Goal: Task Accomplishment & Management: Complete application form

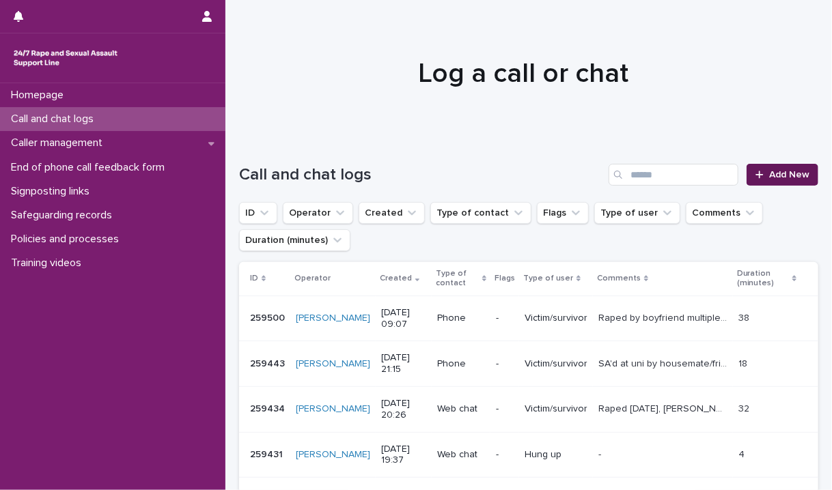
click at [784, 174] on span "Add New" at bounding box center [789, 175] width 40 height 10
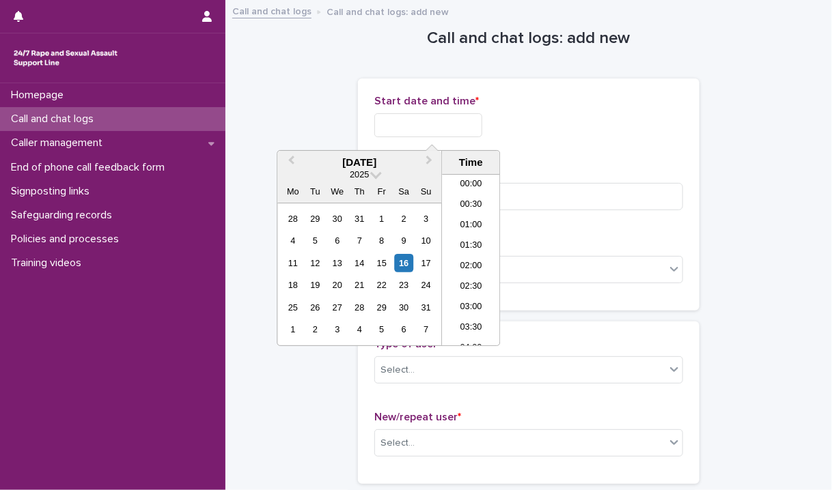
scroll to position [335, 0]
click at [410, 125] on input "text" at bounding box center [428, 125] width 108 height 24
click at [471, 255] on li "10:00" at bounding box center [471, 260] width 58 height 20
click at [456, 129] on input "**********" at bounding box center [428, 125] width 108 height 24
type input "**********"
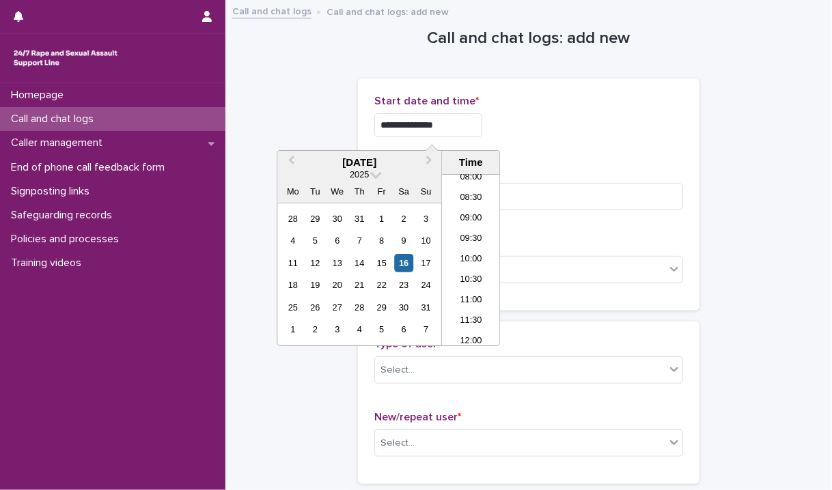
click at [600, 148] on div "**********" at bounding box center [528, 194] width 309 height 199
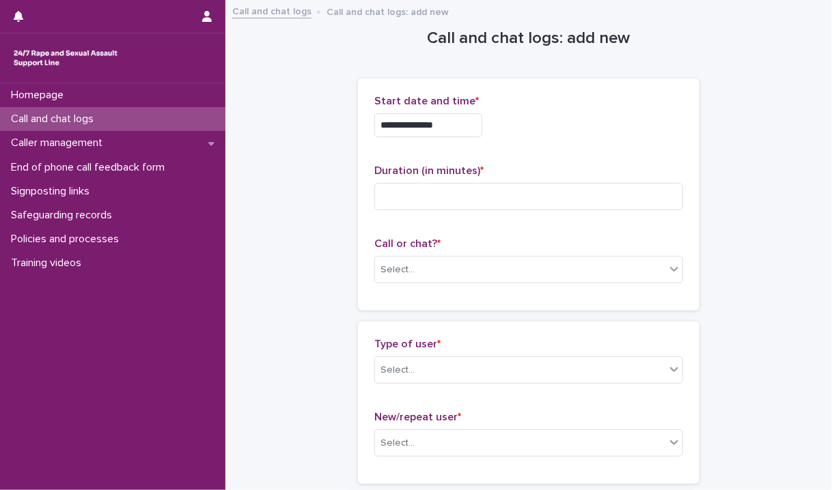
click at [527, 218] on div "Duration (in minutes) *" at bounding box center [528, 193] width 309 height 57
click at [506, 212] on div "Duration (in minutes) *" at bounding box center [528, 193] width 309 height 57
click at [490, 195] on input at bounding box center [528, 196] width 309 height 27
type input "*"
click at [444, 276] on div "Select..." at bounding box center [520, 270] width 290 height 23
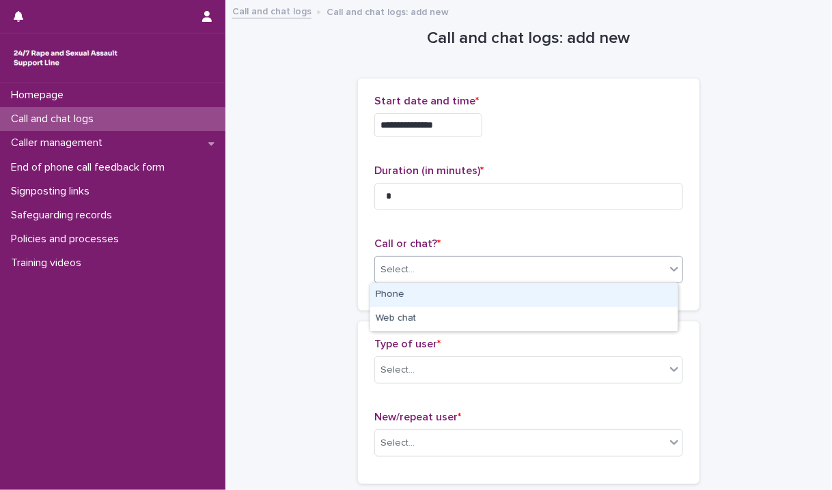
click at [517, 294] on div "Phone" at bounding box center [523, 295] width 307 height 24
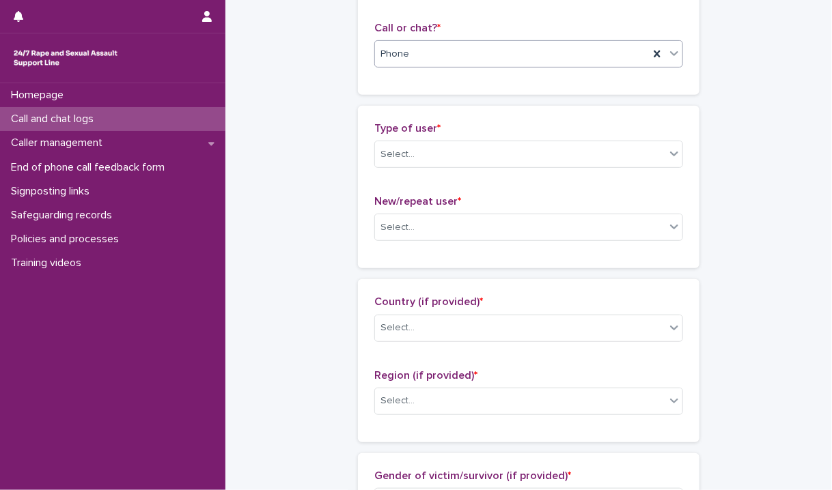
scroll to position [253, 0]
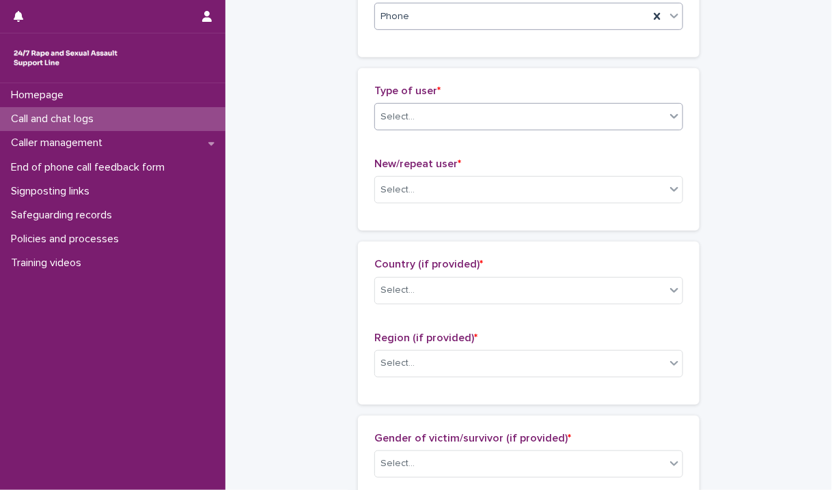
click at [580, 118] on div "Select..." at bounding box center [520, 117] width 290 height 23
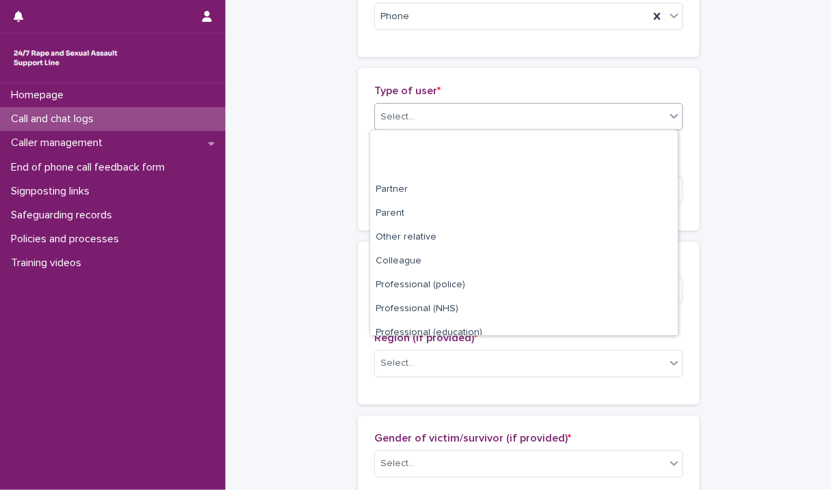
scroll to position [153, 0]
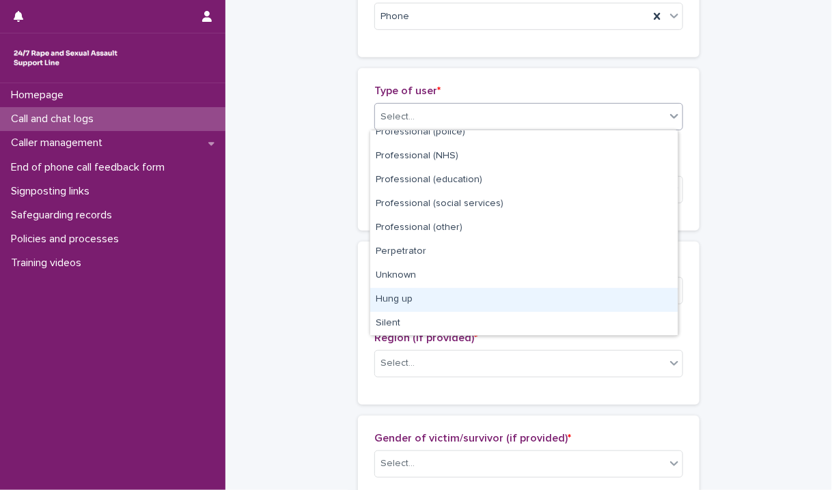
drag, startPoint x: 541, startPoint y: 311, endPoint x: 539, endPoint y: 301, distance: 9.8
click at [539, 301] on div "Hung up" at bounding box center [523, 300] width 307 height 24
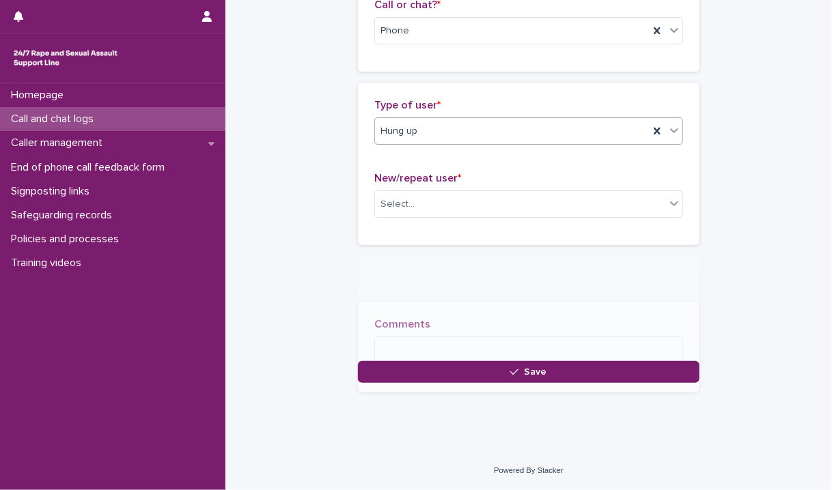
scroll to position [235, 0]
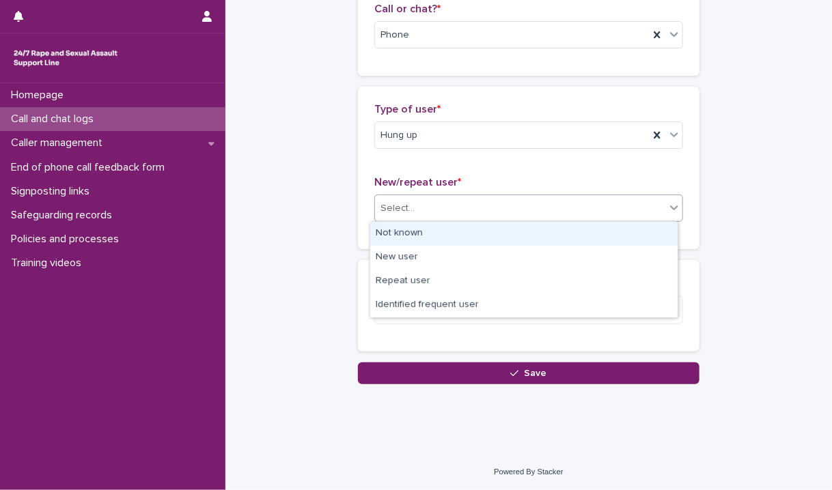
click at [502, 210] on div "Select..." at bounding box center [520, 208] width 290 height 23
click at [446, 231] on div "Not known" at bounding box center [523, 234] width 307 height 24
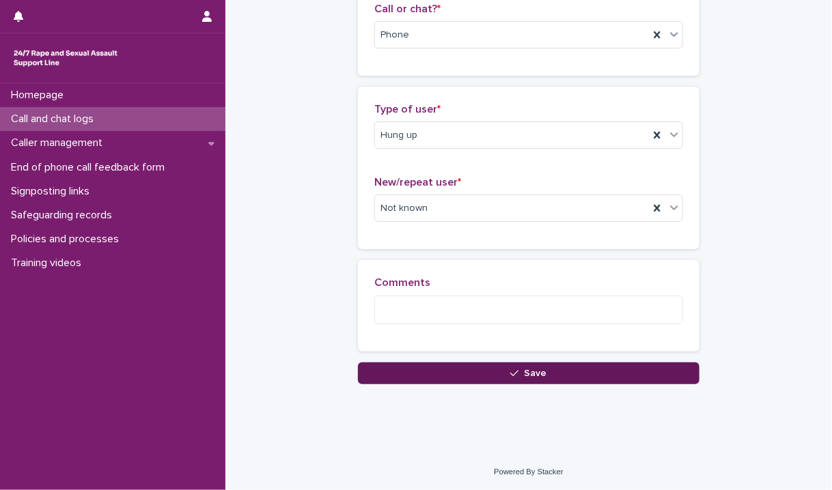
click at [436, 380] on button "Save" at bounding box center [528, 374] width 341 height 22
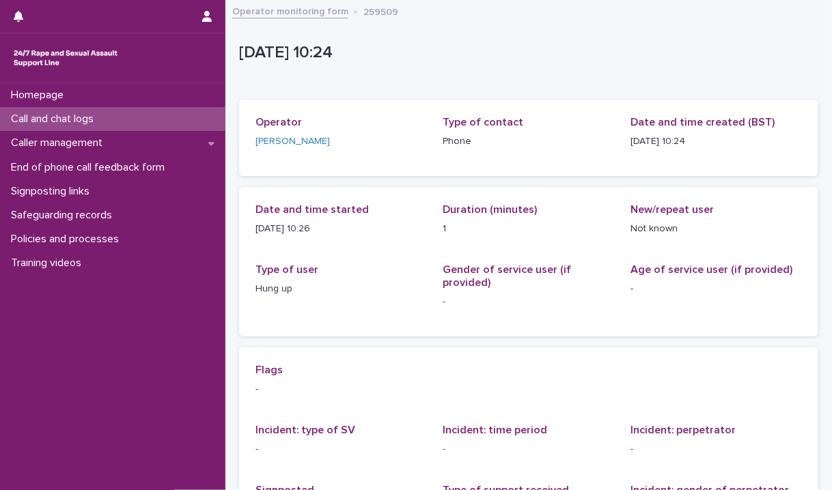
click at [296, 11] on link "Operator monitoring form" at bounding box center [290, 11] width 116 height 16
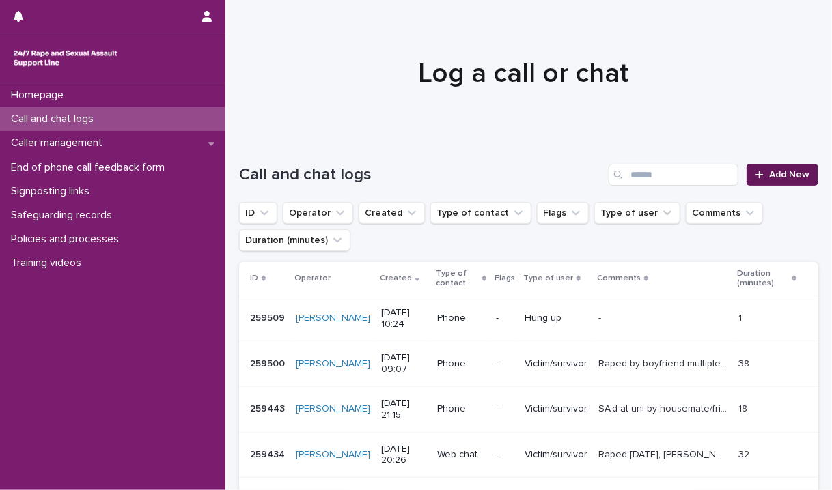
click at [760, 182] on link "Add New" at bounding box center [782, 175] width 72 height 22
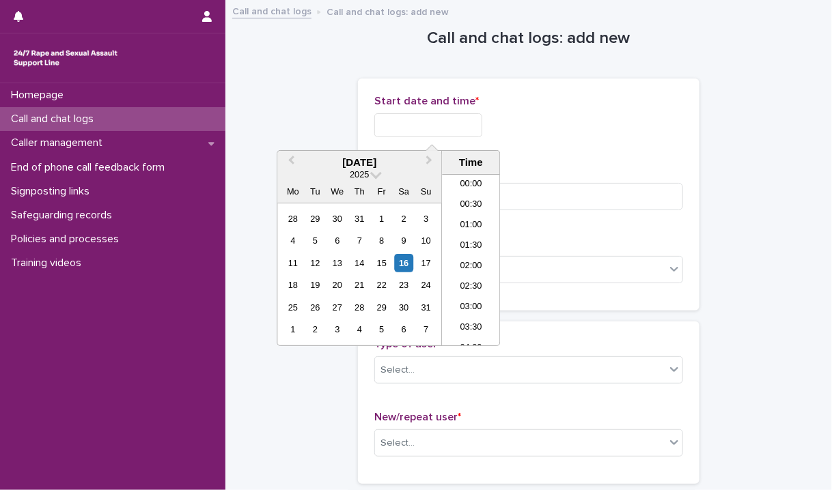
click at [456, 123] on input "text" at bounding box center [428, 125] width 108 height 24
click at [471, 261] on li "11:00" at bounding box center [471, 260] width 58 height 20
click at [464, 121] on input "**********" at bounding box center [428, 125] width 108 height 24
type input "**********"
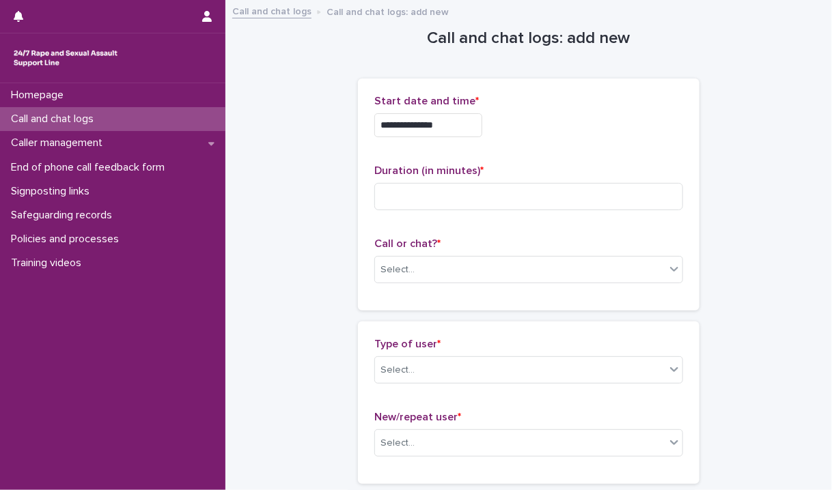
click at [534, 134] on div "**********" at bounding box center [528, 125] width 309 height 24
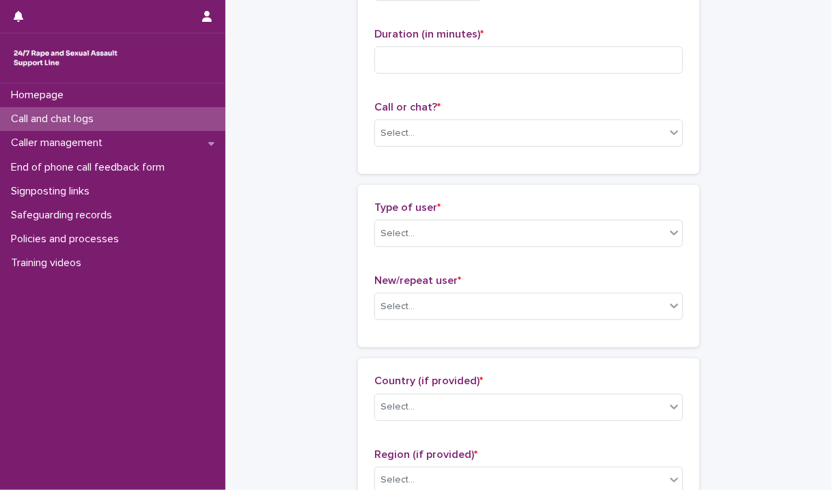
scroll to position [146, 0]
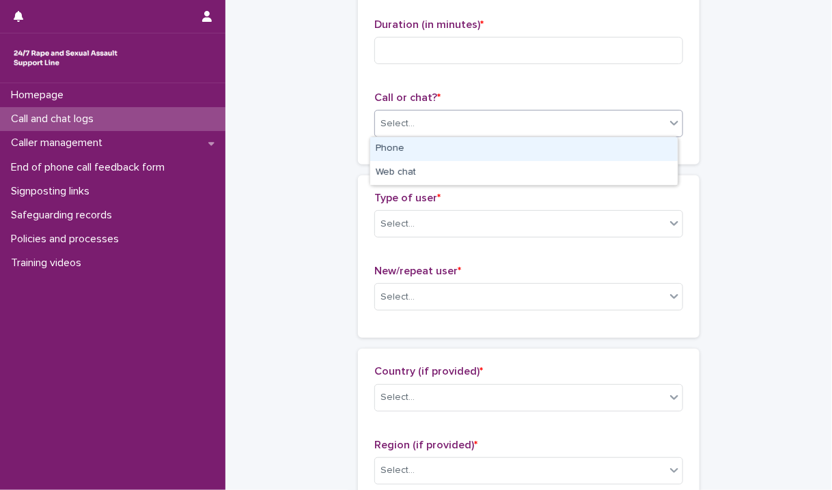
drag, startPoint x: 520, startPoint y: 124, endPoint x: 429, endPoint y: 146, distance: 93.6
click at [429, 146] on body "**********" at bounding box center [416, 245] width 832 height 490
click at [429, 146] on div "Phone" at bounding box center [523, 149] width 307 height 24
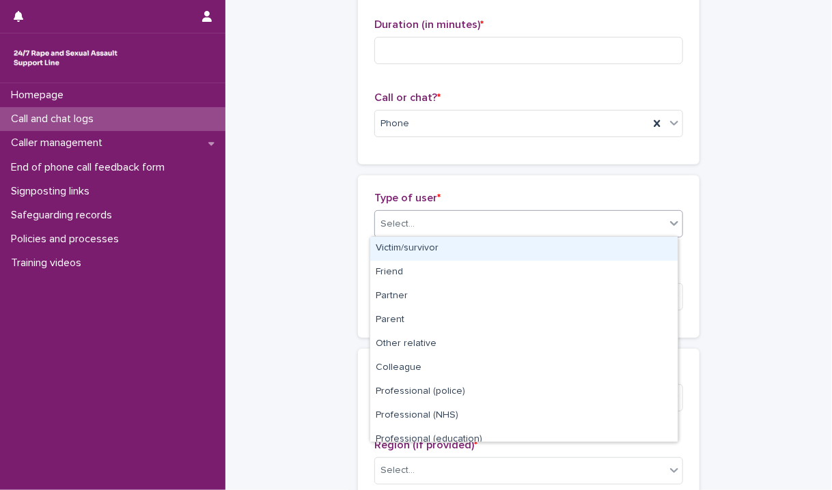
click at [410, 227] on div "Select..." at bounding box center [520, 224] width 290 height 23
click at [409, 251] on div "Victim/survivor" at bounding box center [523, 249] width 307 height 24
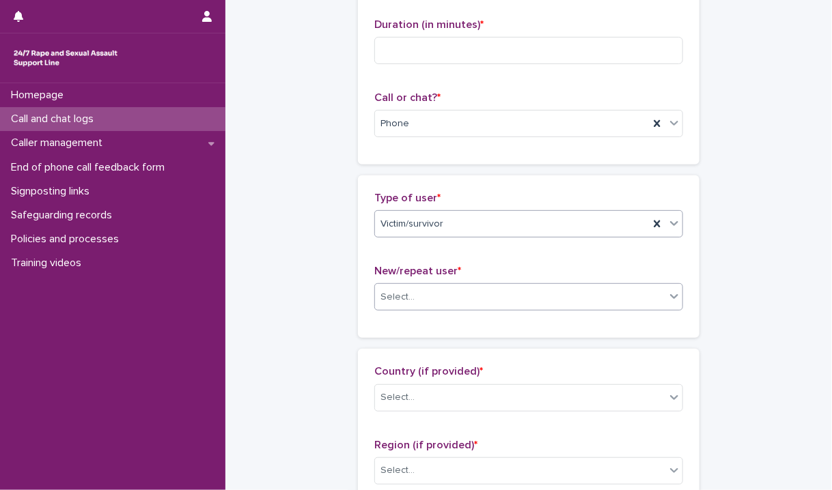
click at [393, 298] on div "Select..." at bounding box center [397, 297] width 34 height 14
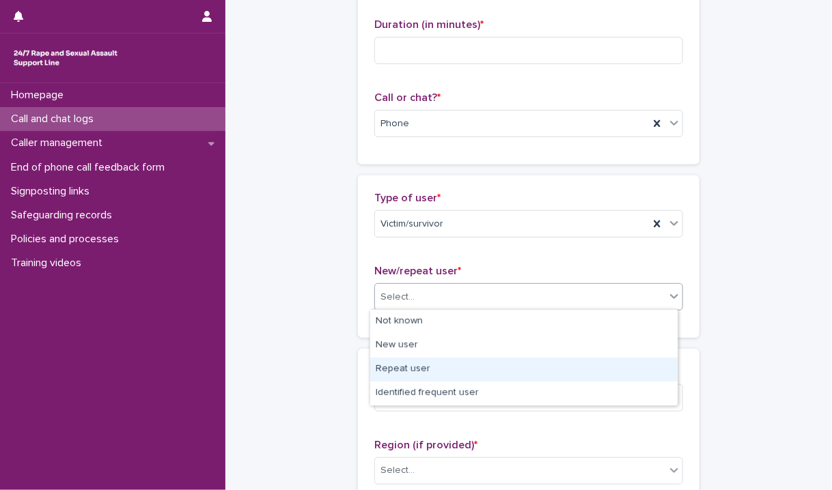
click at [434, 369] on div "Repeat user" at bounding box center [523, 370] width 307 height 24
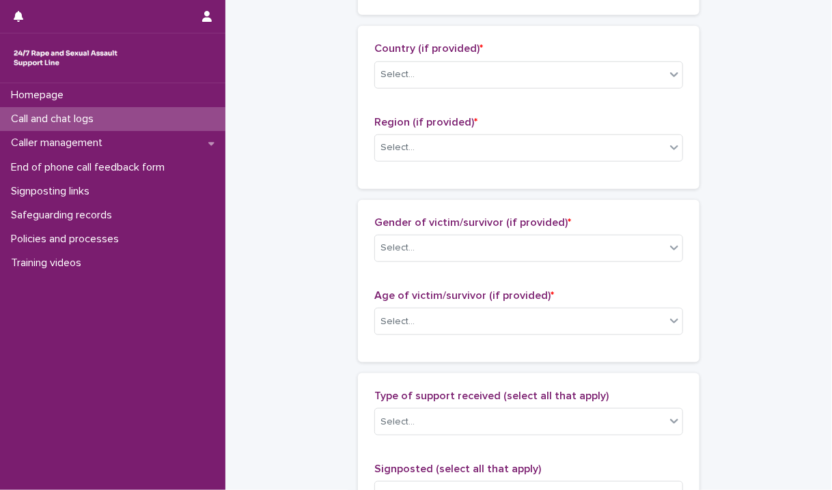
scroll to position [471, 0]
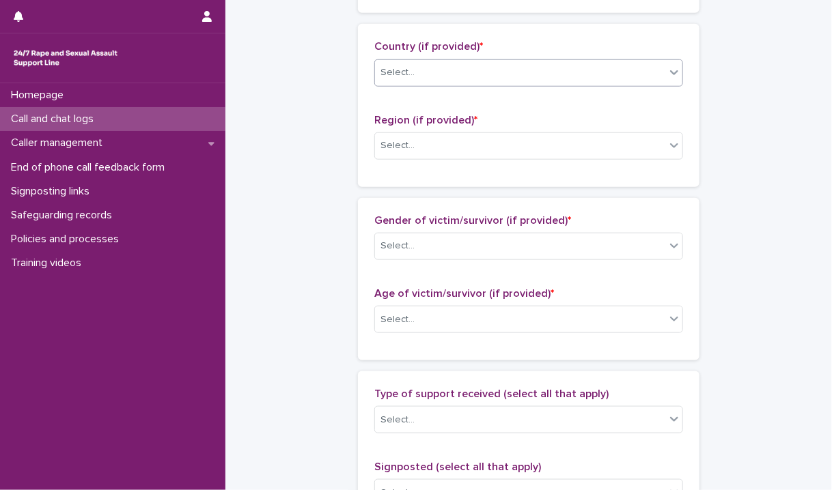
click at [513, 77] on div "Select..." at bounding box center [520, 72] width 290 height 23
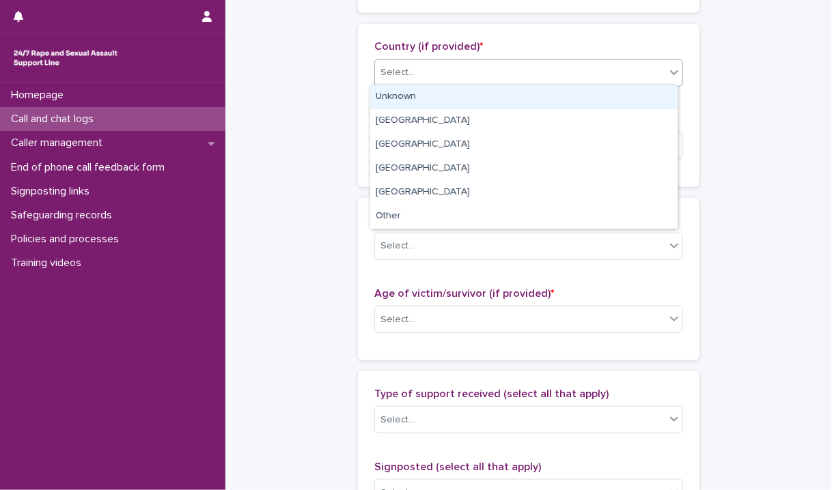
click at [476, 96] on div "Unknown" at bounding box center [523, 97] width 307 height 24
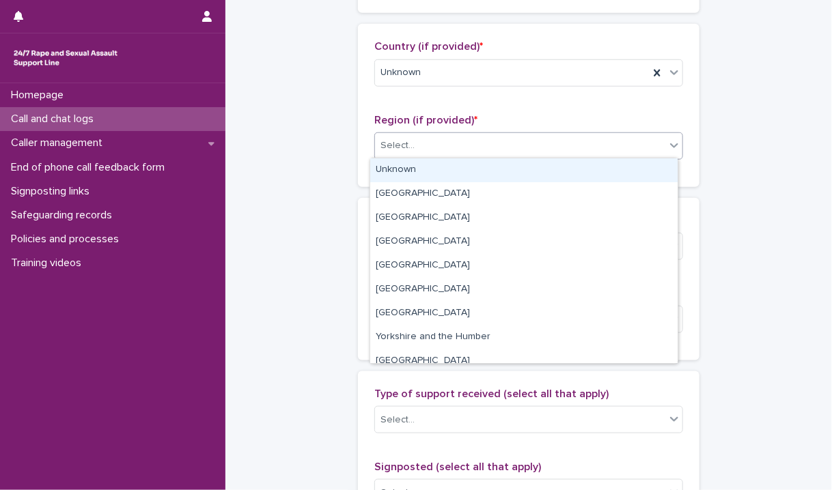
drag, startPoint x: 436, startPoint y: 143, endPoint x: 416, endPoint y: 176, distance: 38.5
click at [416, 176] on body "**********" at bounding box center [416, 245] width 832 height 490
click at [416, 176] on div "Unknown" at bounding box center [523, 170] width 307 height 24
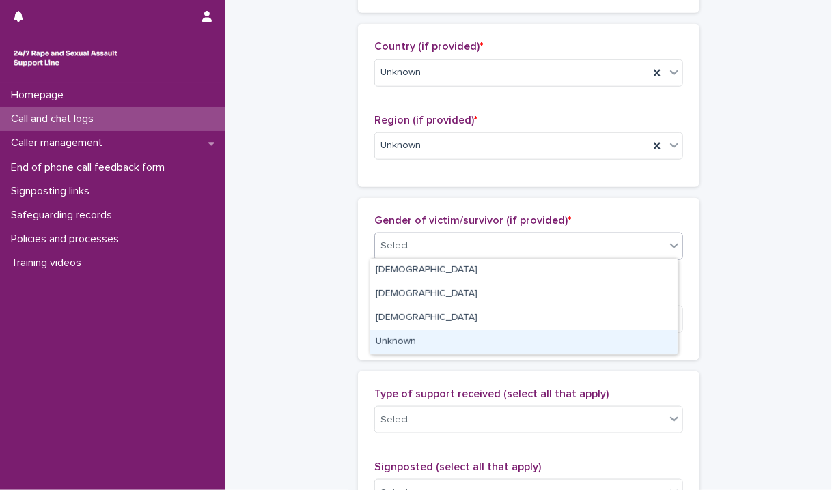
drag, startPoint x: 416, startPoint y: 242, endPoint x: 402, endPoint y: 338, distance: 96.6
click at [402, 338] on body "**********" at bounding box center [416, 245] width 832 height 490
click at [402, 338] on div "Unknown" at bounding box center [523, 342] width 307 height 24
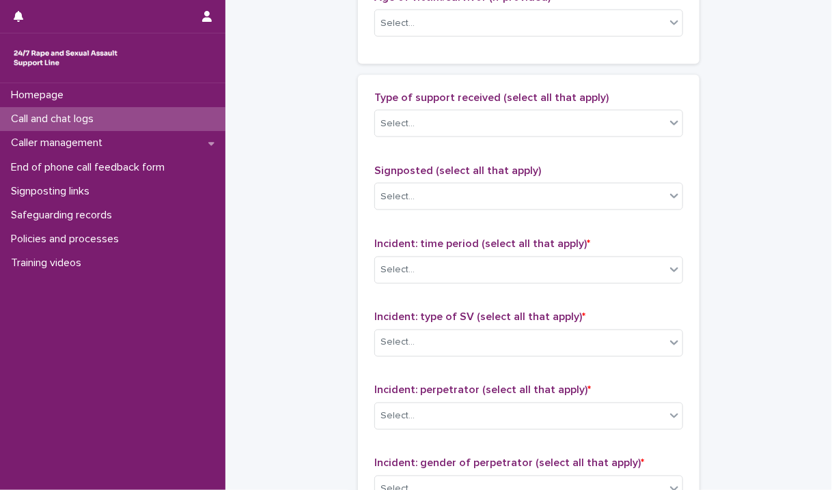
scroll to position [776, 0]
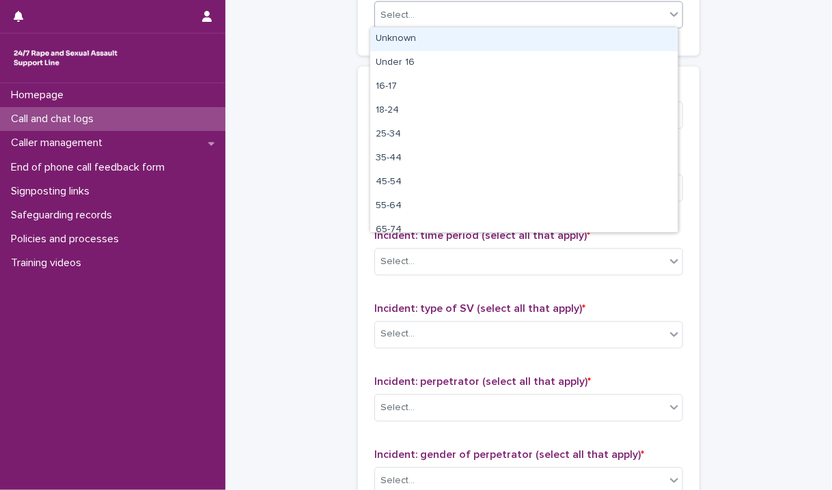
drag, startPoint x: 487, startPoint y: 23, endPoint x: 456, endPoint y: 39, distance: 35.4
click at [456, 39] on body "**********" at bounding box center [416, 245] width 832 height 490
click at [456, 39] on div "Unknown" at bounding box center [523, 39] width 307 height 24
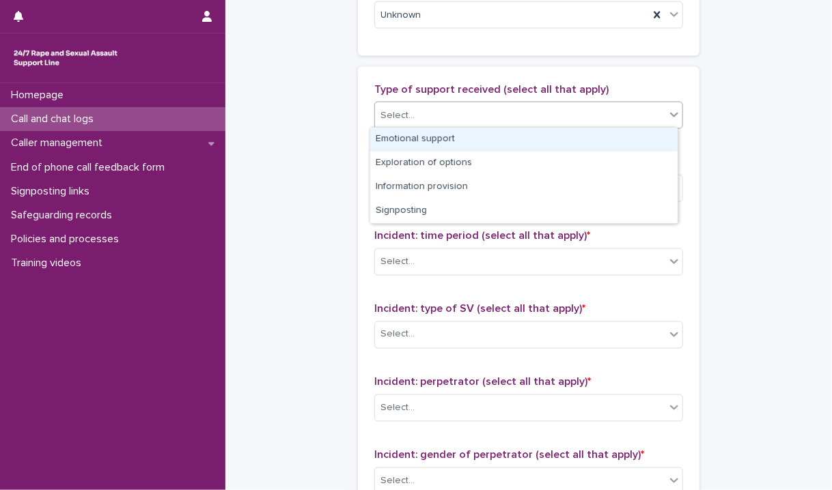
drag, startPoint x: 412, startPoint y: 121, endPoint x: 410, endPoint y: 143, distance: 22.0
click at [410, 143] on body "**********" at bounding box center [416, 245] width 832 height 490
click at [410, 143] on div "Emotional support" at bounding box center [523, 140] width 307 height 24
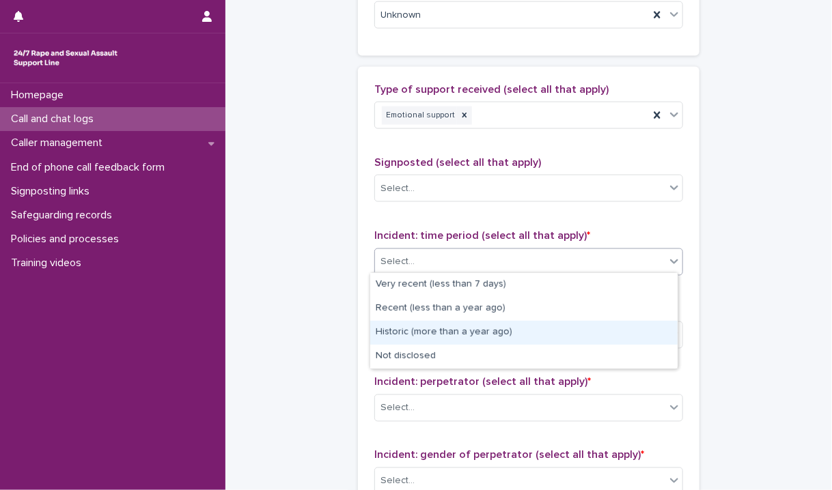
drag, startPoint x: 399, startPoint y: 245, endPoint x: 403, endPoint y: 333, distance: 88.1
click at [403, 333] on body "**********" at bounding box center [416, 245] width 832 height 490
click at [403, 333] on div "Historic (more than a year ago)" at bounding box center [523, 333] width 307 height 24
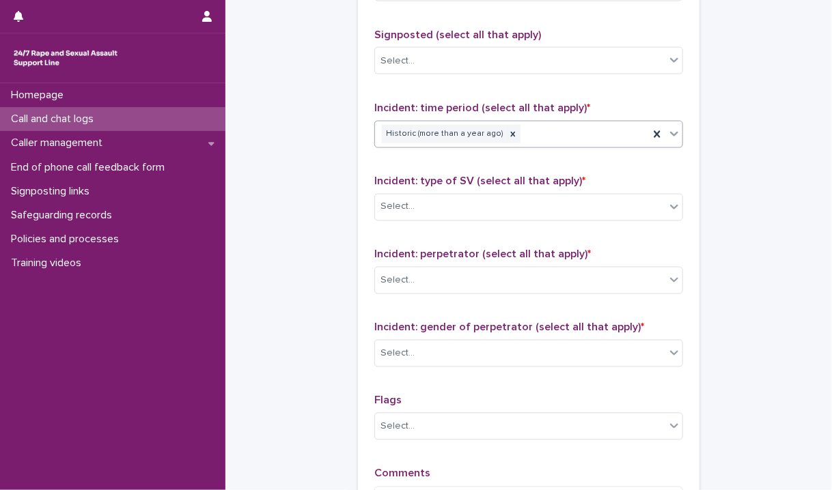
scroll to position [1008, 0]
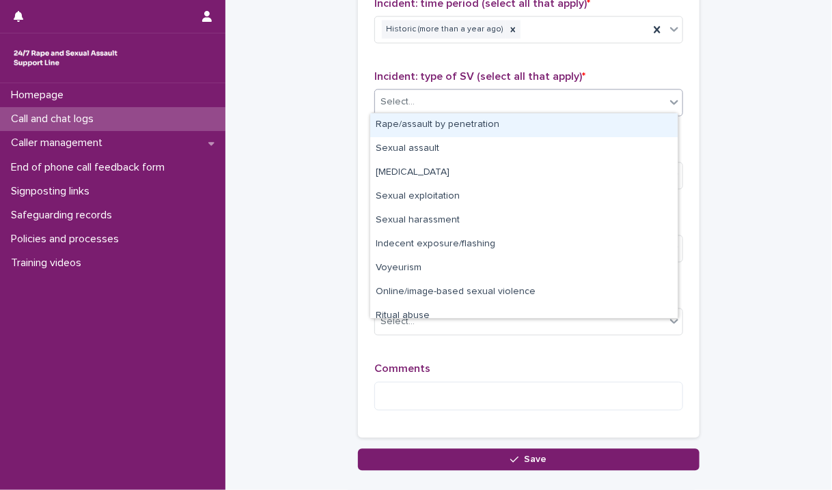
click at [561, 100] on div "Select..." at bounding box center [520, 102] width 290 height 23
click at [519, 126] on div "Rape/assault by penetration" at bounding box center [523, 125] width 307 height 24
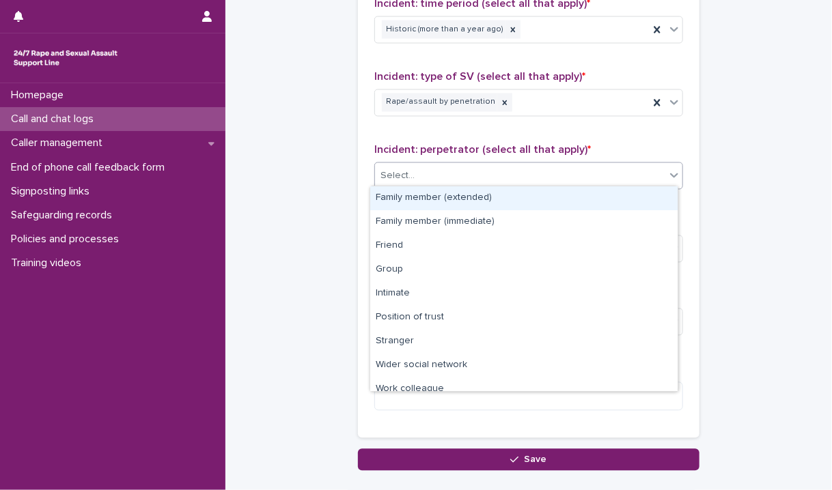
click at [571, 181] on div "Select..." at bounding box center [520, 176] width 290 height 23
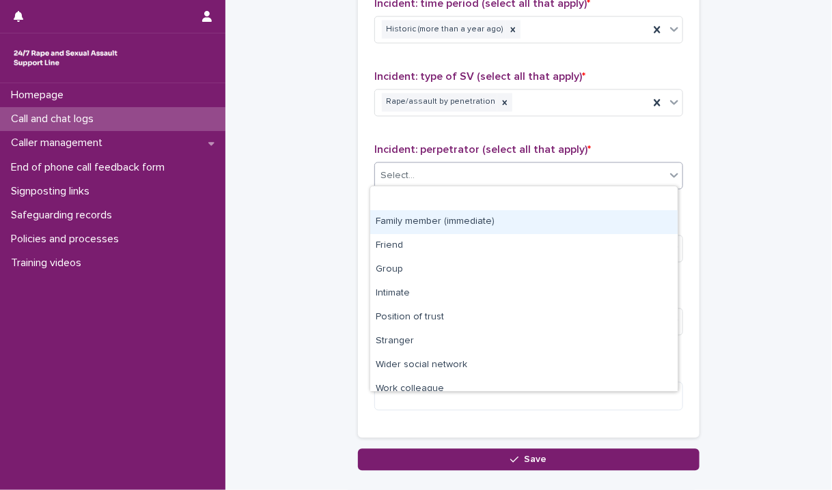
scroll to position [57, 0]
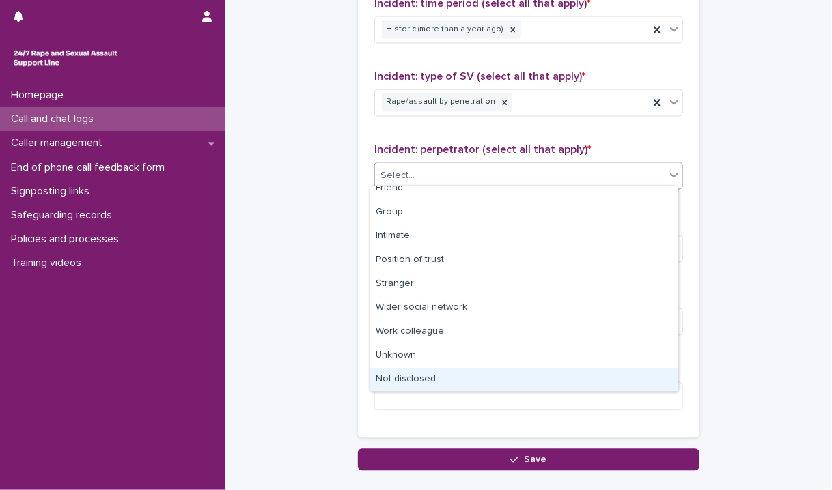
click at [501, 374] on div "Not disclosed" at bounding box center [523, 380] width 307 height 24
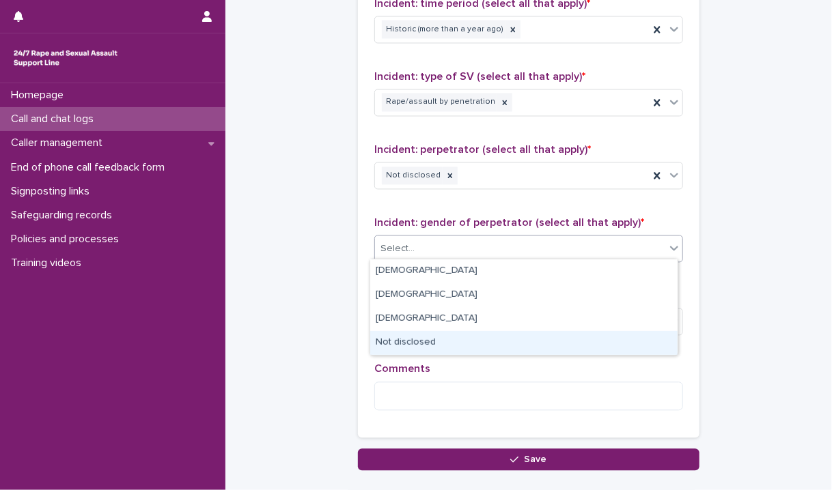
drag, startPoint x: 485, startPoint y: 244, endPoint x: 436, endPoint y: 345, distance: 112.7
click at [436, 345] on body "**********" at bounding box center [416, 245] width 832 height 490
click at [436, 345] on div "Not disclosed" at bounding box center [523, 343] width 307 height 24
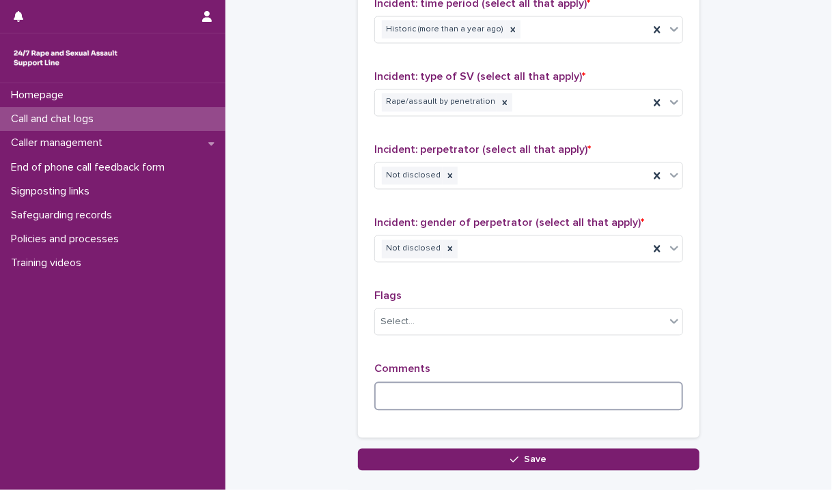
click at [403, 392] on textarea at bounding box center [528, 396] width 309 height 29
type textarea "**********"
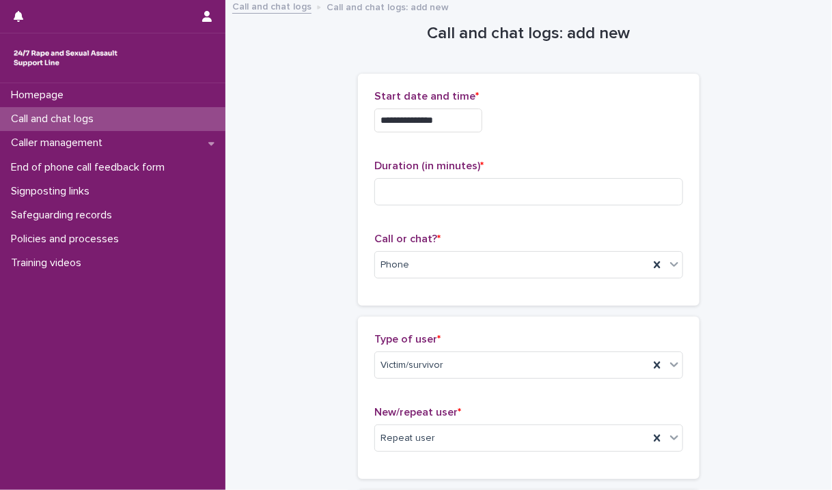
scroll to position [0, 0]
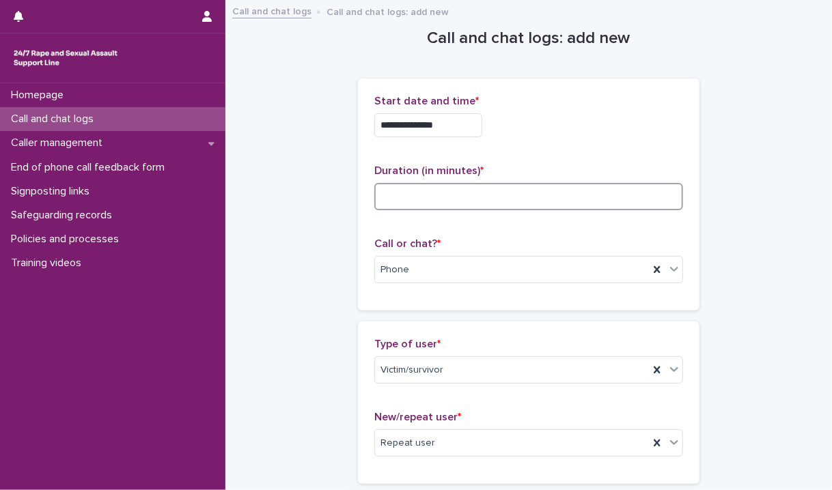
click at [421, 201] on input at bounding box center [528, 196] width 309 height 27
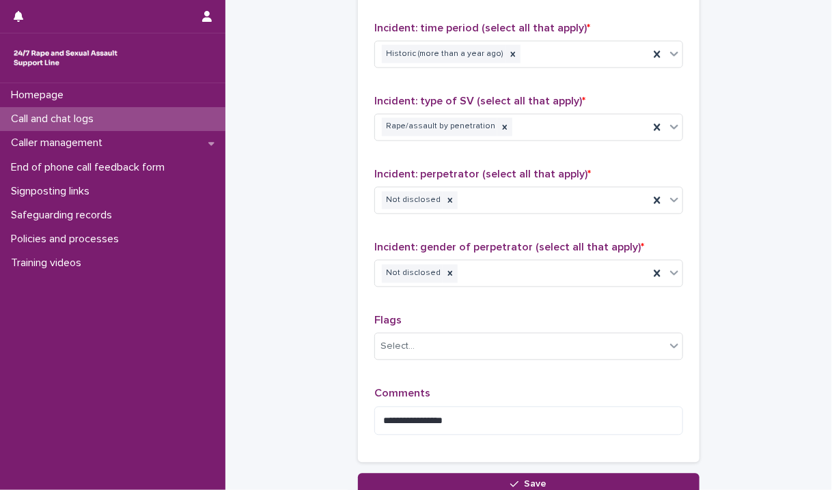
scroll to position [1091, 0]
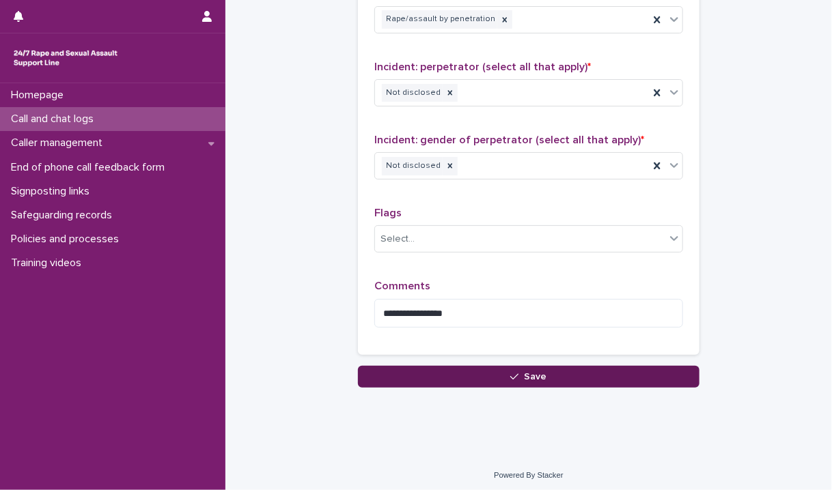
type input "**"
click at [576, 370] on button "Save" at bounding box center [528, 377] width 341 height 22
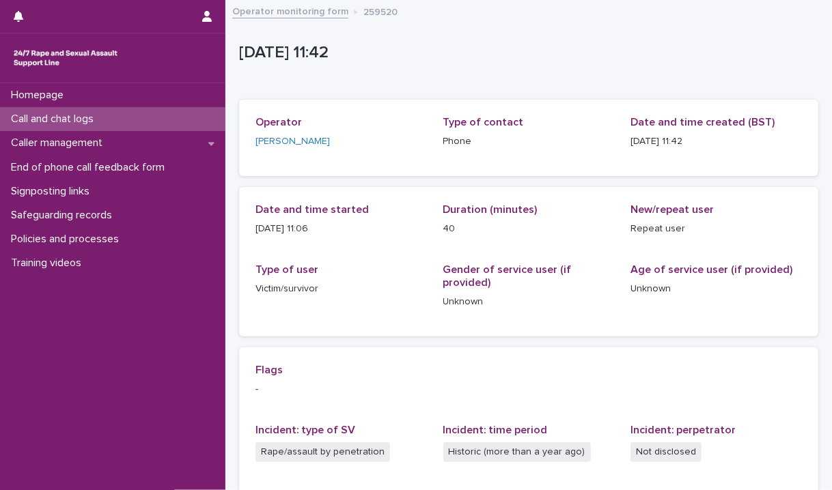
click at [279, 14] on link "Operator monitoring form" at bounding box center [290, 11] width 116 height 16
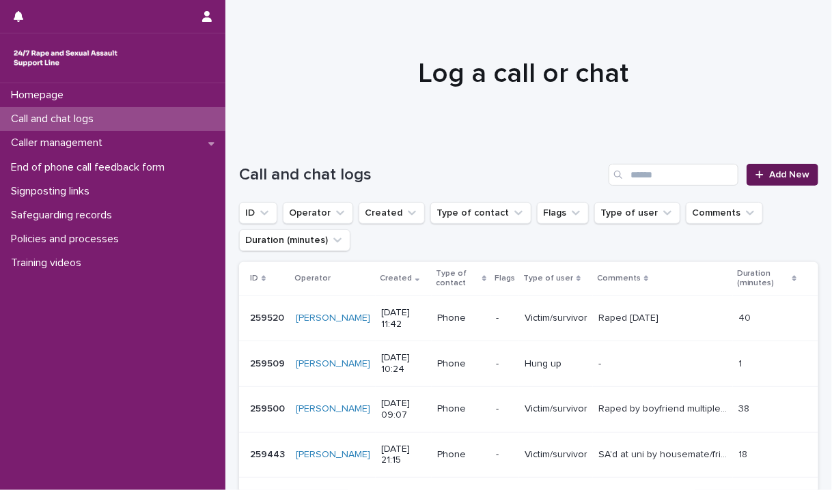
click at [774, 178] on span "Add New" at bounding box center [789, 175] width 40 height 10
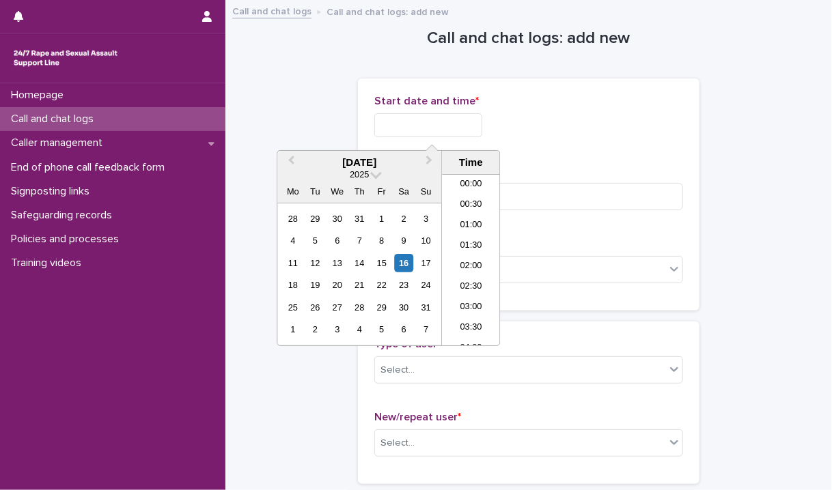
scroll to position [396, 0]
click at [418, 115] on input "text" at bounding box center [428, 125] width 108 height 24
click at [464, 261] on li "11:30" at bounding box center [471, 260] width 58 height 20
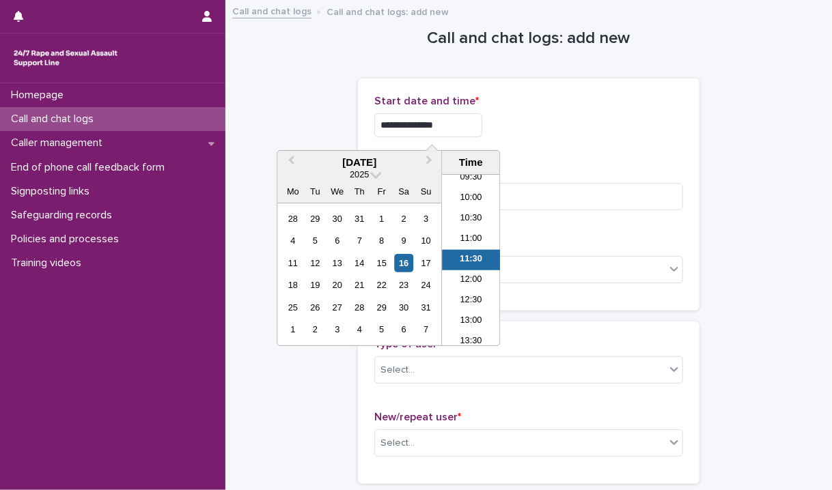
click at [478, 118] on input "**********" at bounding box center [428, 125] width 108 height 24
type input "**********"
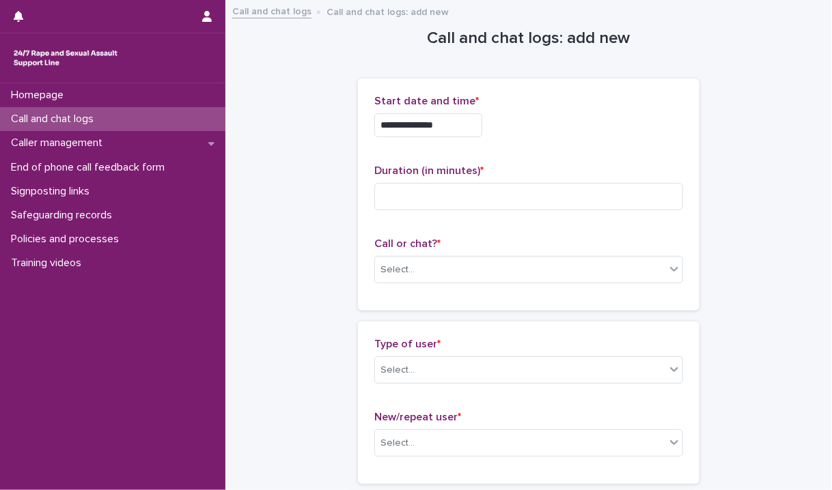
click at [537, 129] on div "**********" at bounding box center [528, 125] width 309 height 24
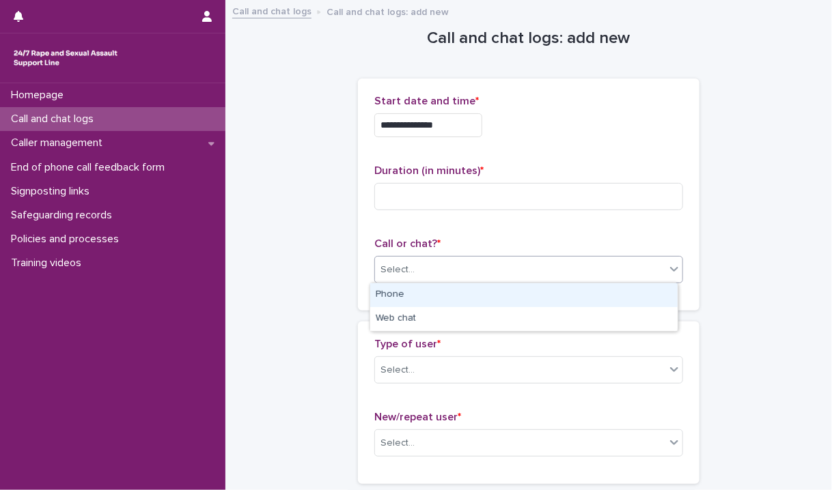
drag, startPoint x: 451, startPoint y: 260, endPoint x: 423, endPoint y: 289, distance: 40.6
click at [423, 289] on body "**********" at bounding box center [416, 245] width 832 height 490
click at [423, 289] on div "Phone" at bounding box center [523, 295] width 307 height 24
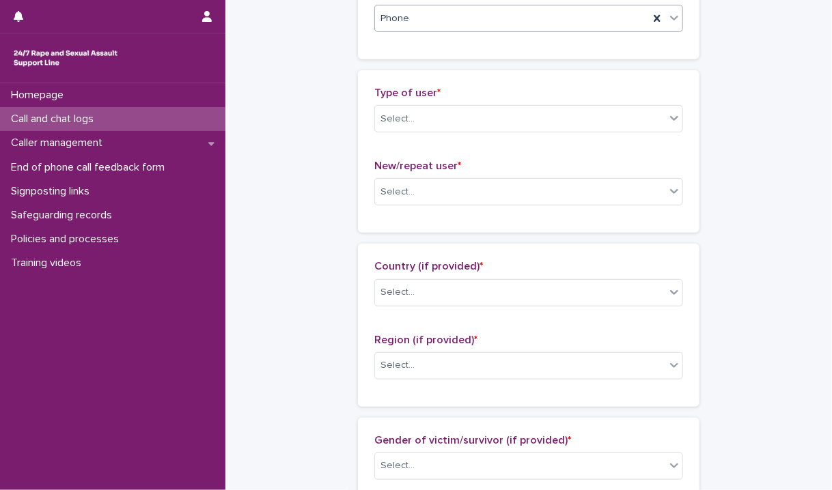
scroll to position [268, 0]
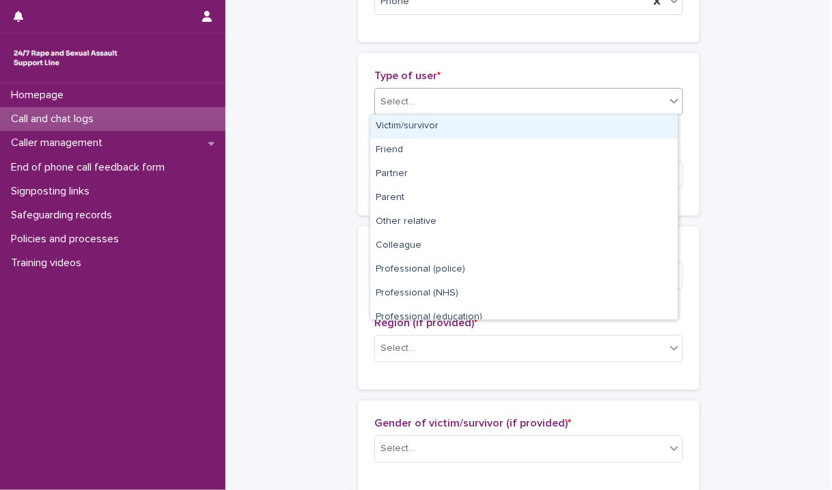
click at [647, 102] on div "Select..." at bounding box center [520, 102] width 290 height 23
click at [576, 124] on div "Victim/survivor" at bounding box center [523, 127] width 307 height 24
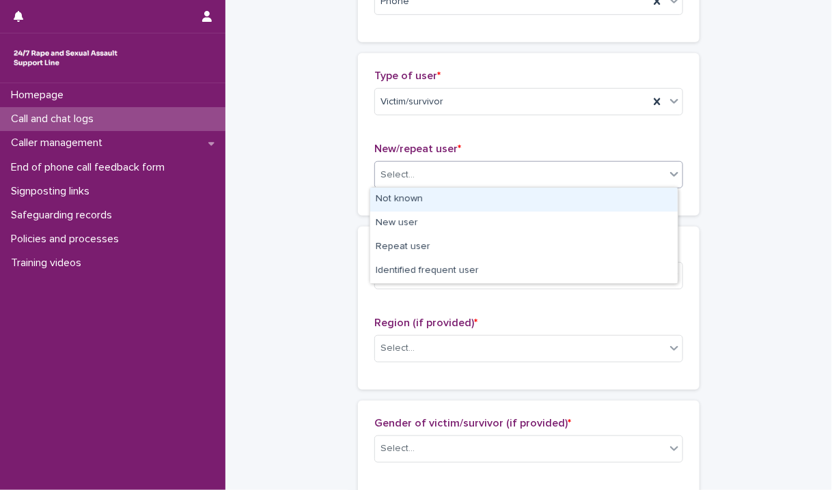
drag, startPoint x: 479, startPoint y: 178, endPoint x: 437, endPoint y: 199, distance: 46.4
click at [437, 199] on body "**********" at bounding box center [416, 245] width 832 height 490
click at [437, 199] on div "Not known" at bounding box center [523, 200] width 307 height 24
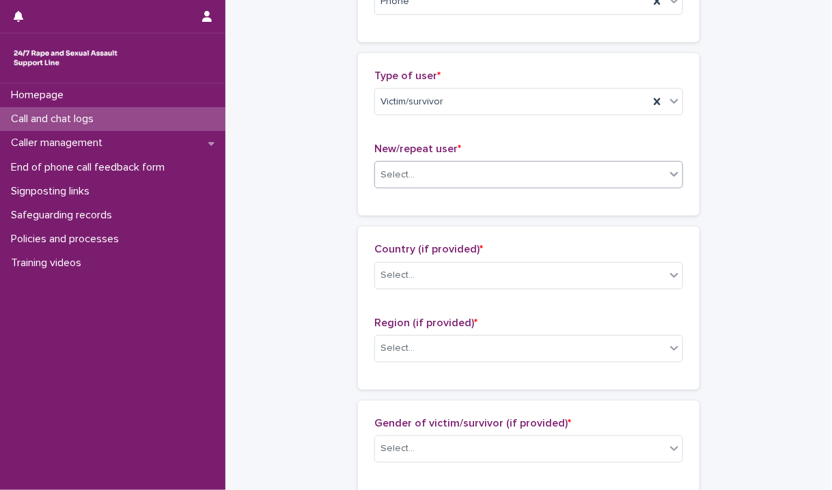
drag, startPoint x: 651, startPoint y: 175, endPoint x: 554, endPoint y: 175, distance: 96.9
click at [554, 175] on div "Select..." at bounding box center [520, 175] width 290 height 23
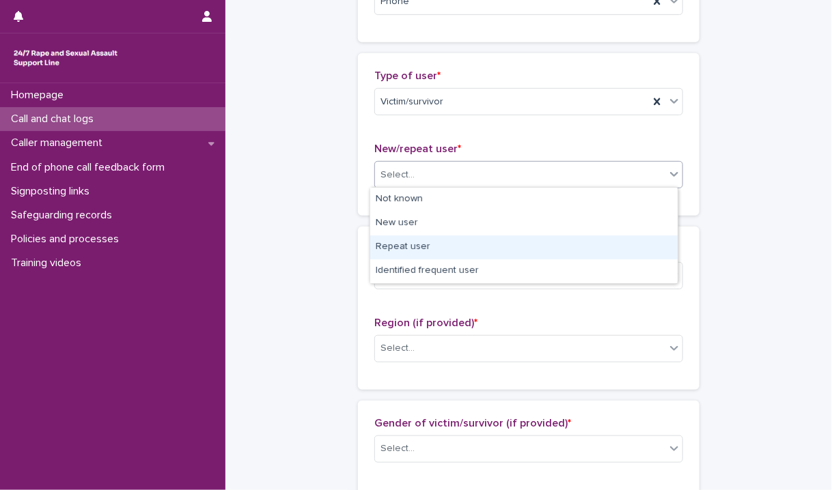
click at [429, 241] on div "Repeat user" at bounding box center [523, 248] width 307 height 24
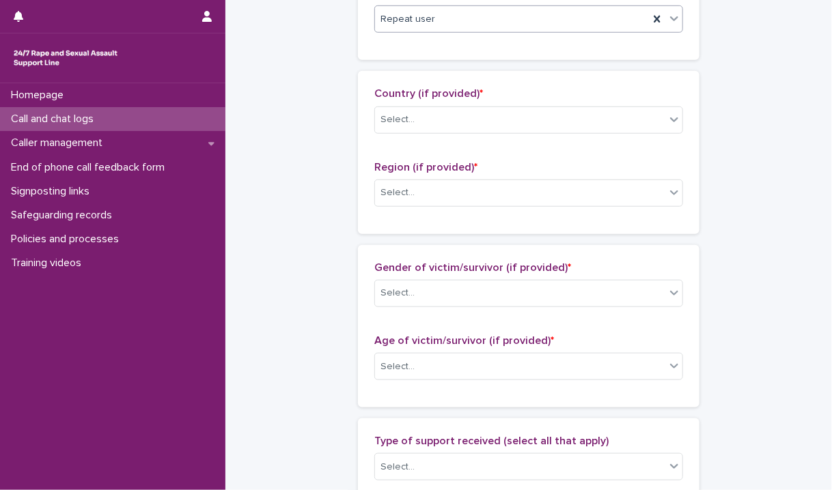
scroll to position [431, 0]
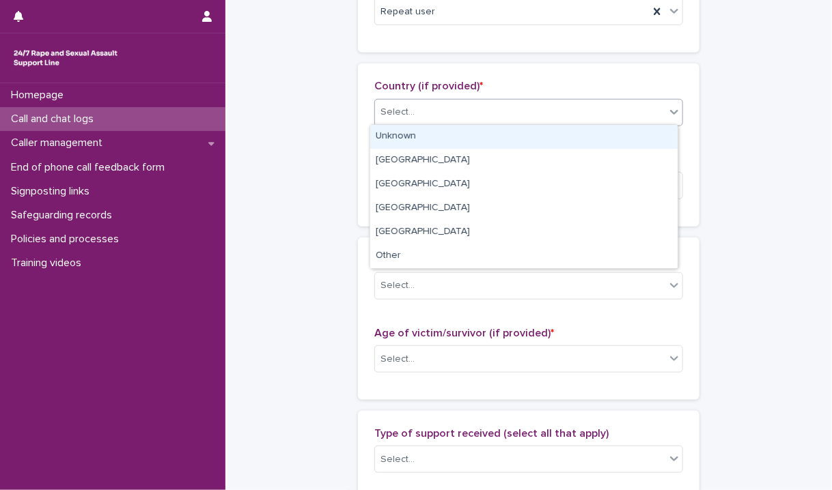
click at [529, 109] on div "Select..." at bounding box center [520, 112] width 290 height 23
click at [454, 134] on div "Unknown" at bounding box center [523, 137] width 307 height 24
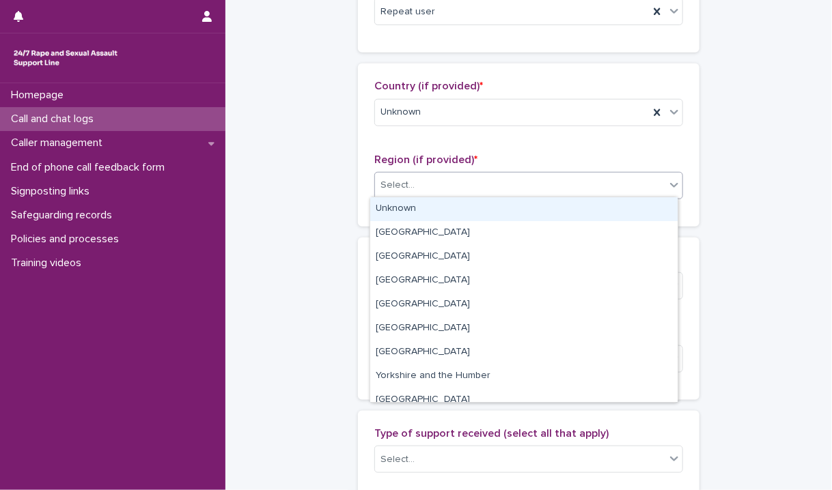
drag, startPoint x: 392, startPoint y: 182, endPoint x: 397, endPoint y: 209, distance: 27.1
click at [397, 209] on body "**********" at bounding box center [416, 245] width 832 height 490
click at [397, 209] on div "Unknown" at bounding box center [523, 209] width 307 height 24
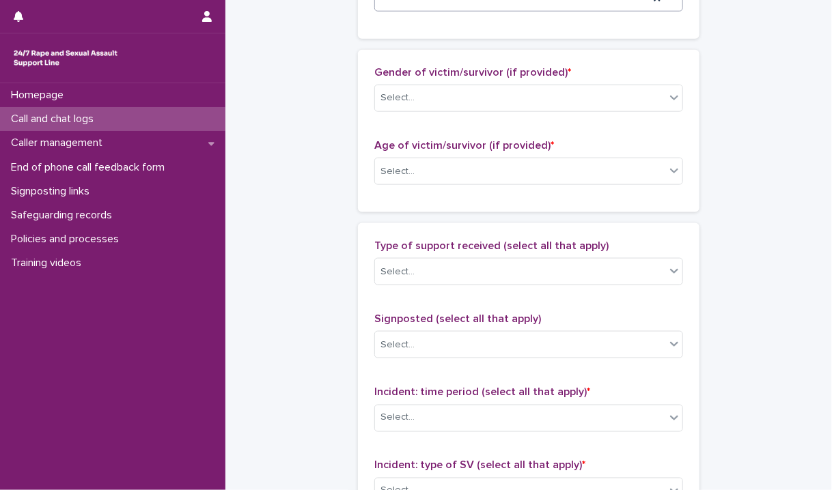
scroll to position [625, 0]
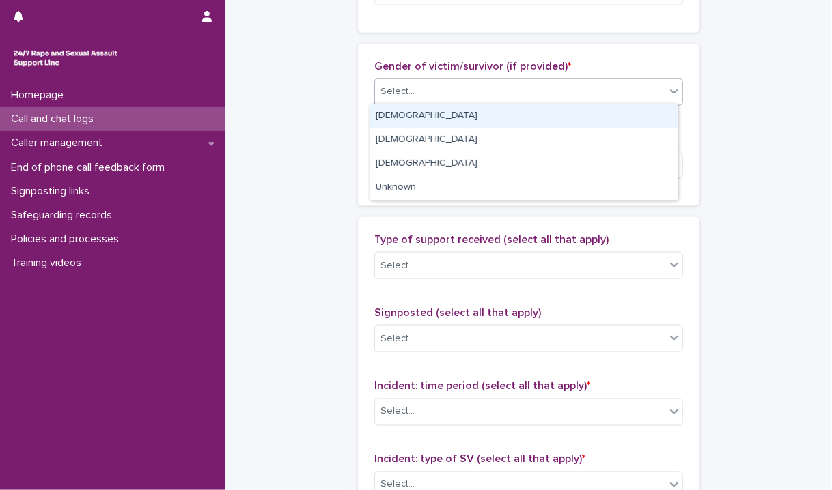
click at [543, 90] on div "Select..." at bounding box center [520, 92] width 290 height 23
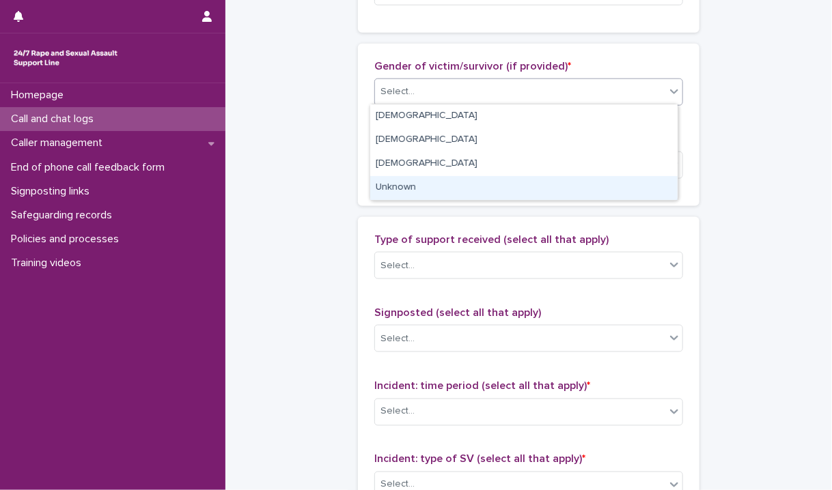
click at [399, 188] on div "Unknown" at bounding box center [523, 188] width 307 height 24
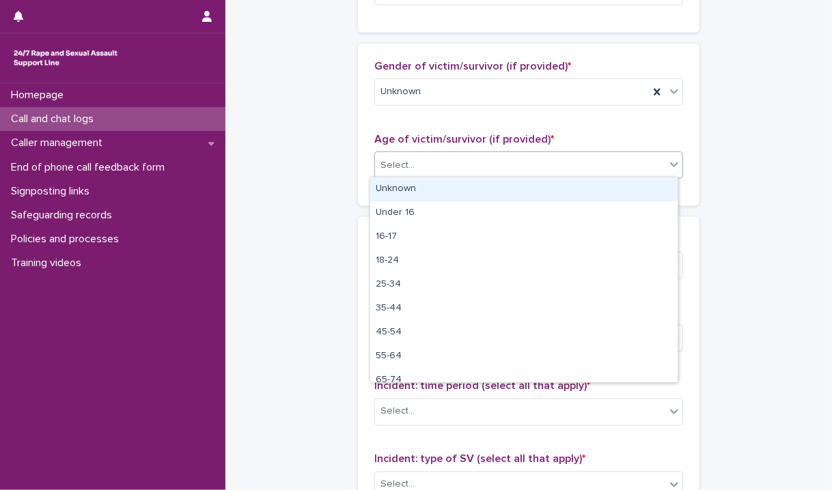
click at [406, 162] on div "Select..." at bounding box center [397, 165] width 34 height 14
click at [401, 194] on div "Unknown" at bounding box center [523, 190] width 307 height 24
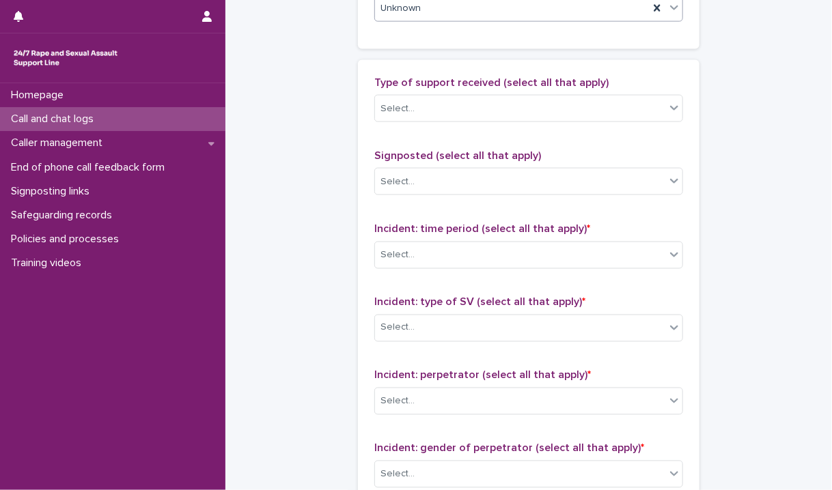
scroll to position [794, 0]
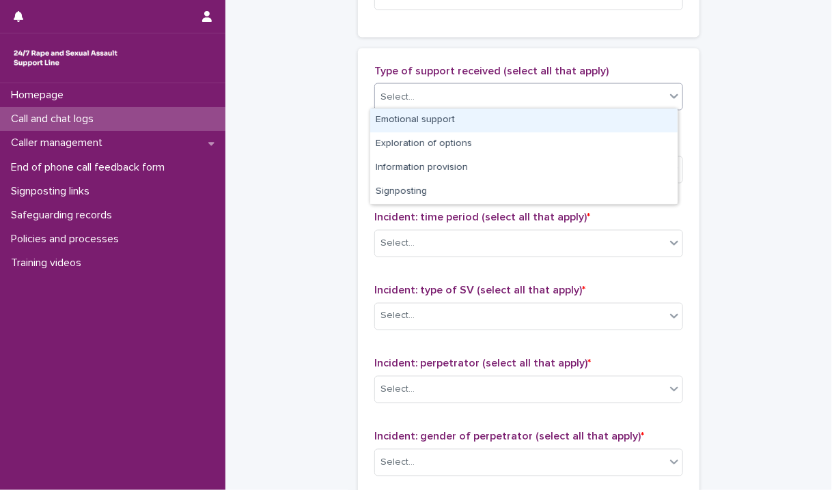
click at [472, 102] on div "Select..." at bounding box center [520, 97] width 290 height 23
click at [446, 118] on div "Emotional support" at bounding box center [523, 121] width 307 height 24
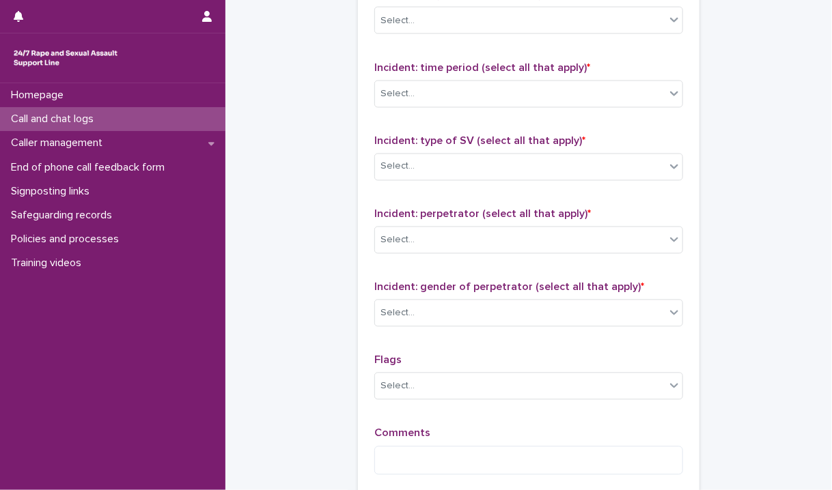
scroll to position [961, 0]
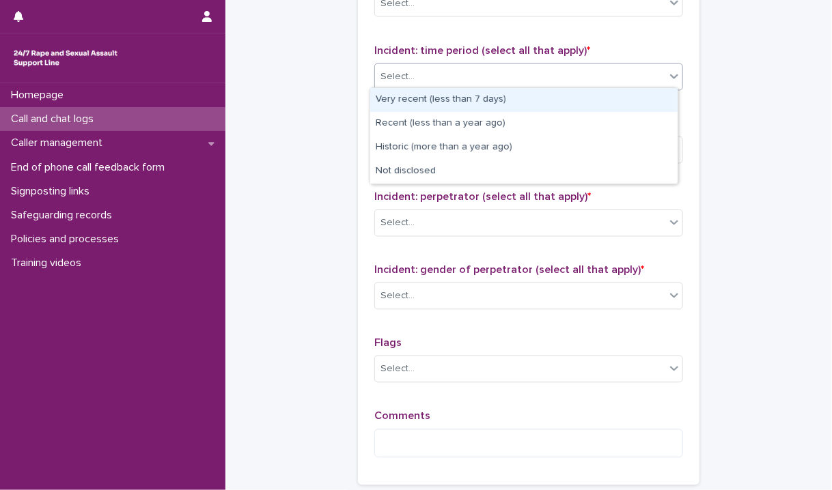
click at [625, 68] on div "Select..." at bounding box center [520, 77] width 290 height 23
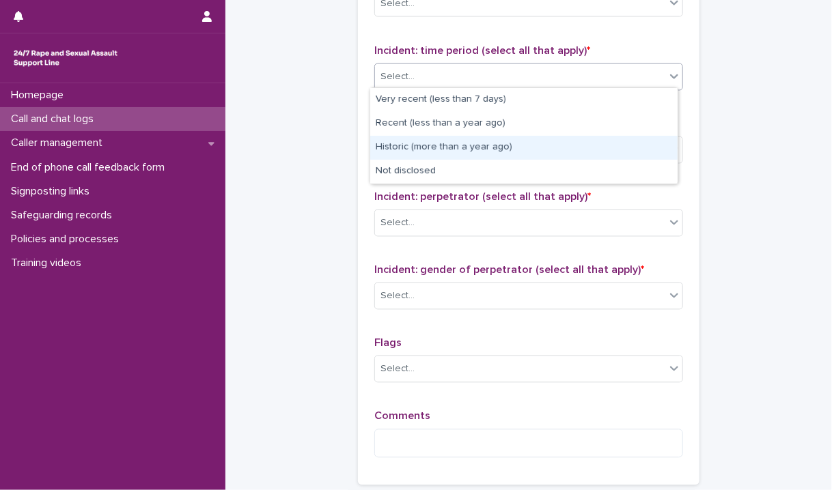
click at [500, 150] on div "Historic (more than a year ago)" at bounding box center [523, 148] width 307 height 24
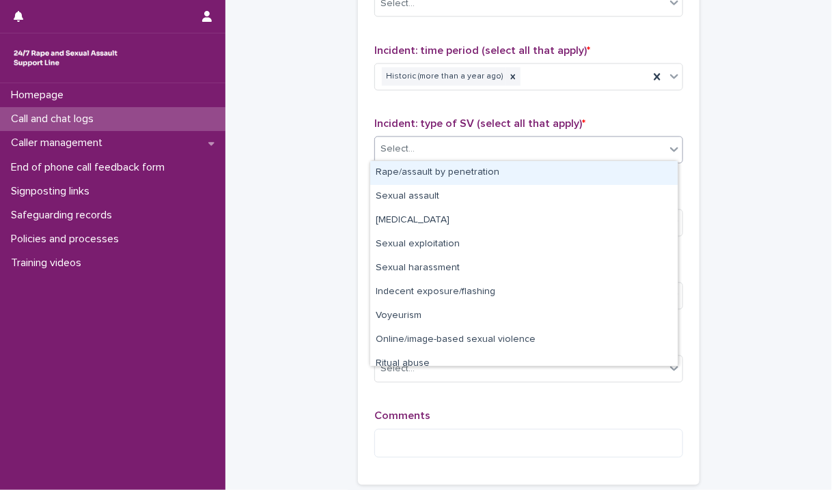
click at [500, 150] on div "Select..." at bounding box center [520, 150] width 290 height 23
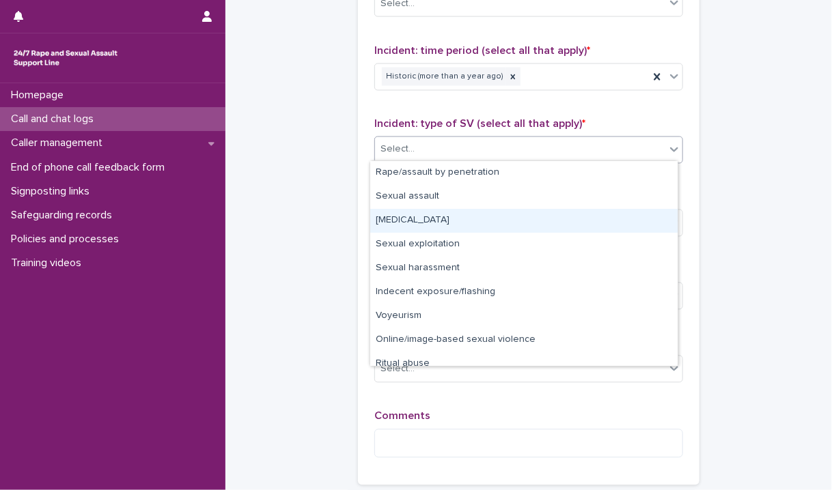
click at [440, 227] on div "[MEDICAL_DATA]" at bounding box center [523, 221] width 307 height 24
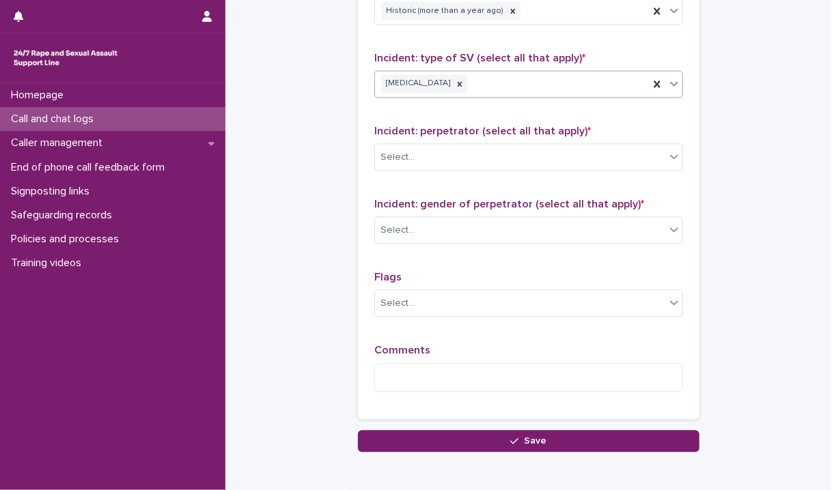
scroll to position [1049, 0]
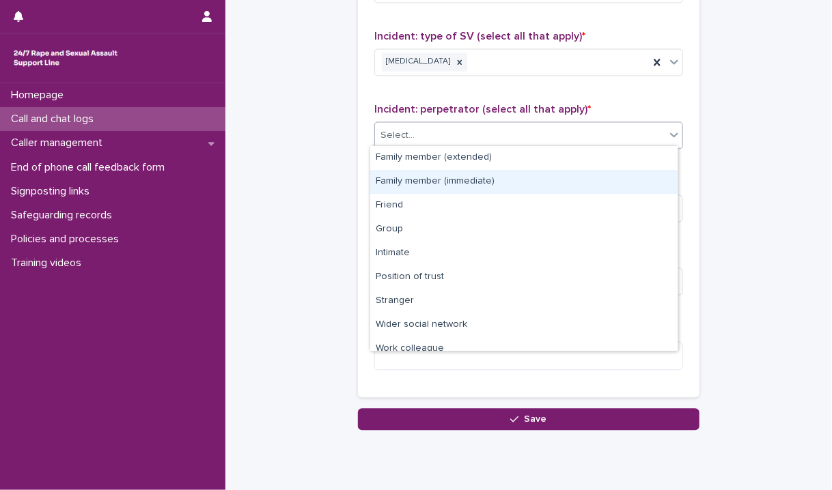
drag, startPoint x: 570, startPoint y: 134, endPoint x: 510, endPoint y: 180, distance: 75.5
click at [510, 180] on body "**********" at bounding box center [416, 245] width 832 height 490
click at [510, 180] on div "Family member (immediate)" at bounding box center [523, 182] width 307 height 24
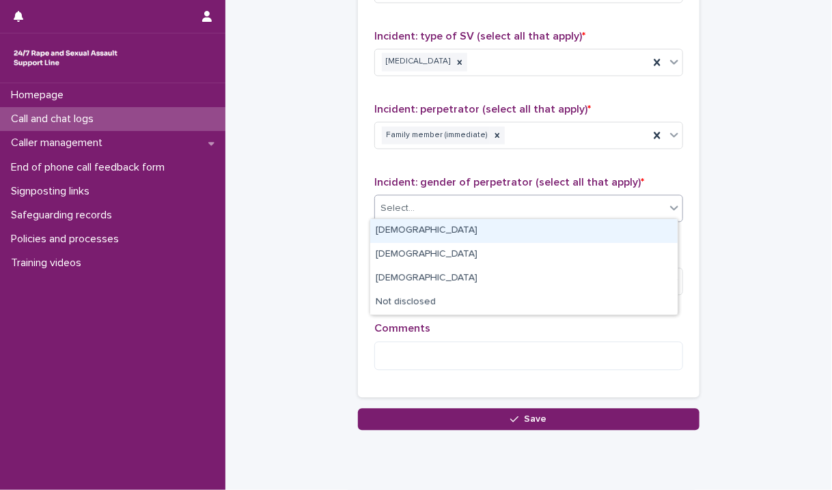
drag, startPoint x: 481, startPoint y: 204, endPoint x: 439, endPoint y: 232, distance: 50.2
click at [439, 232] on body "**********" at bounding box center [416, 245] width 832 height 490
click at [439, 232] on div "[DEMOGRAPHIC_DATA]" at bounding box center [523, 231] width 307 height 24
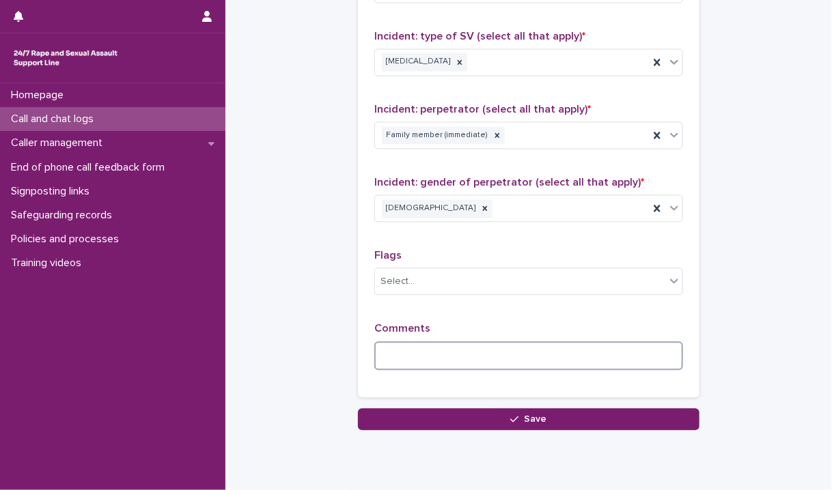
click at [393, 354] on textarea at bounding box center [528, 355] width 309 height 29
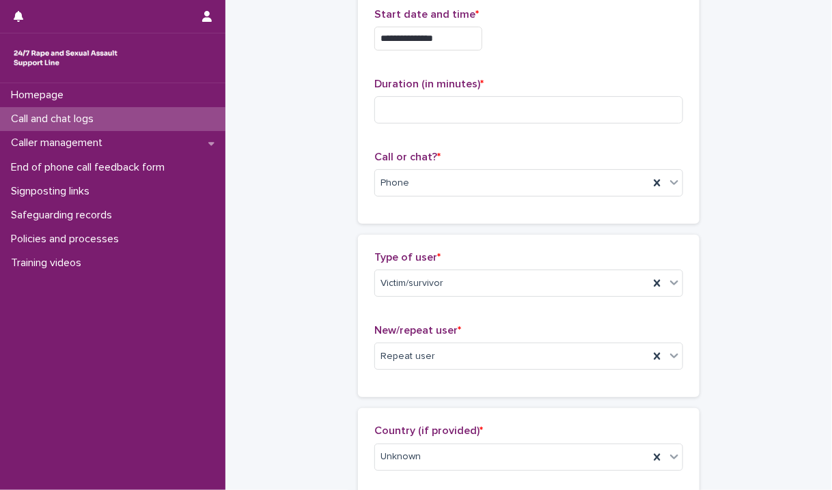
scroll to position [0, 0]
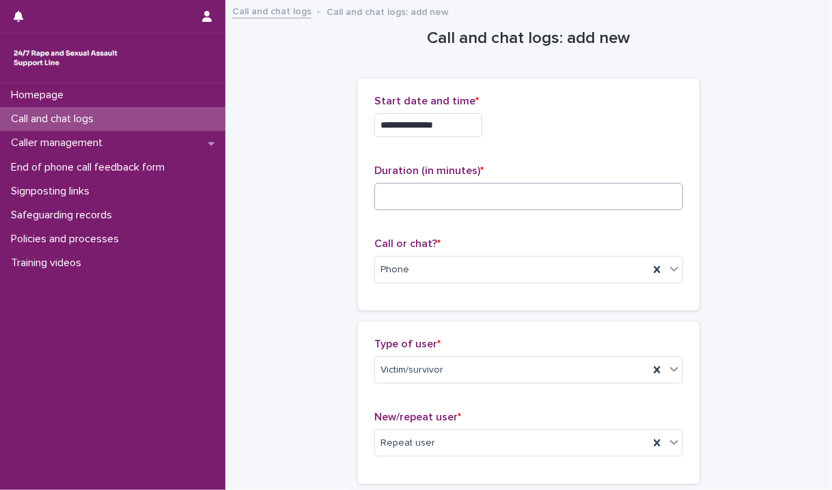
type textarea "**********"
click at [463, 203] on input at bounding box center [528, 196] width 309 height 27
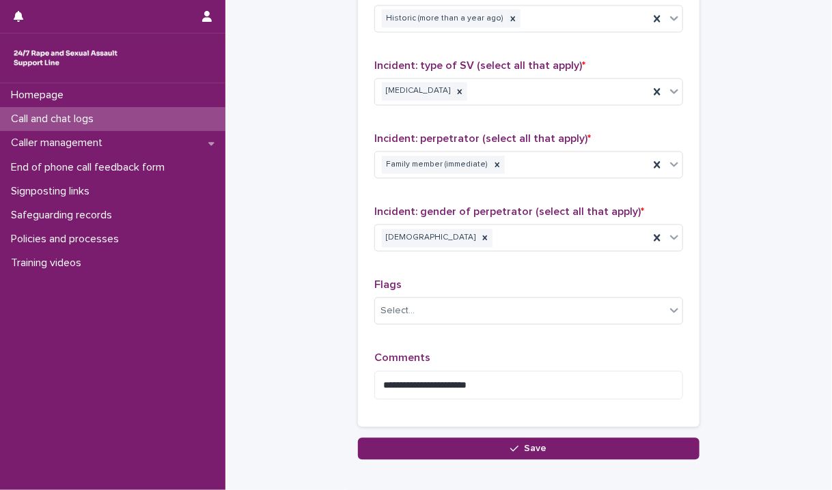
scroll to position [1091, 0]
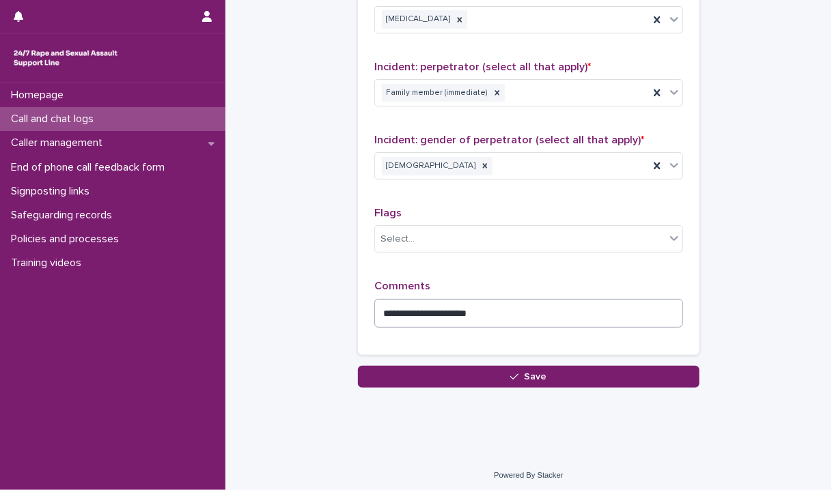
type input "**"
click at [508, 312] on textarea "**********" at bounding box center [528, 313] width 309 height 29
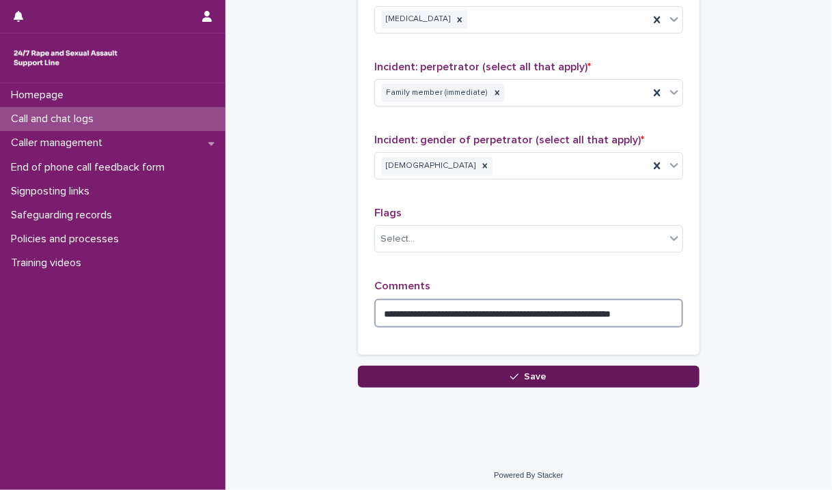
type textarea "**********"
click at [516, 372] on div "button" at bounding box center [517, 377] width 14 height 10
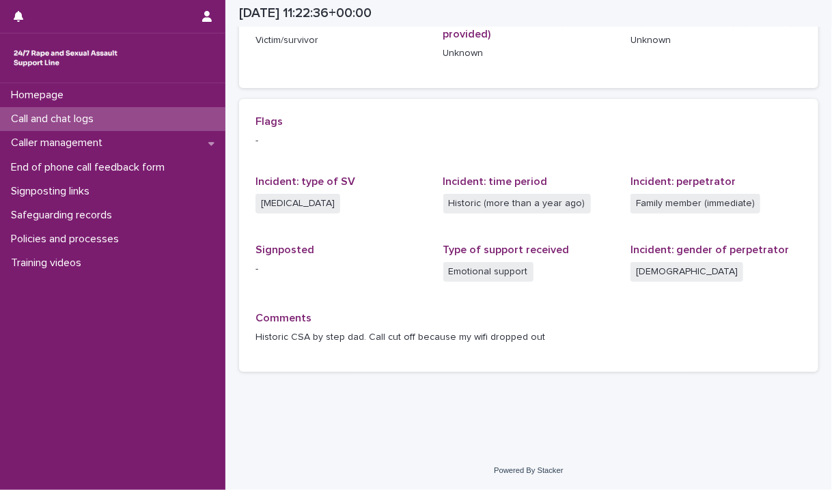
scroll to position [248, 0]
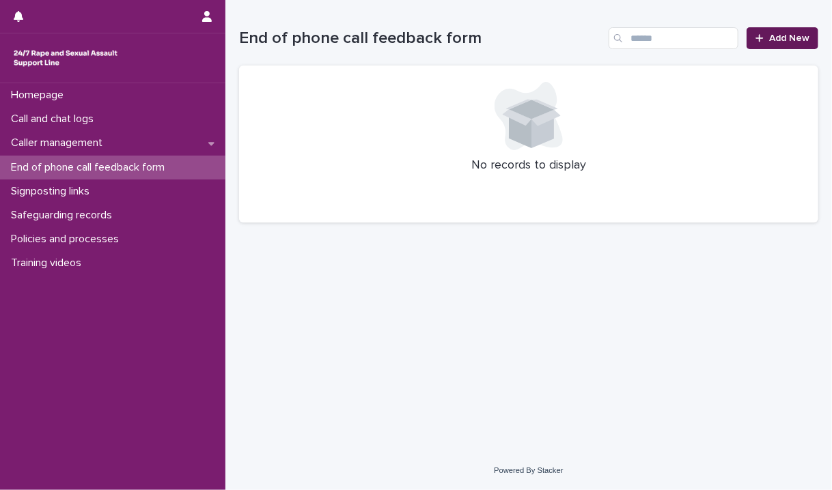
click at [789, 31] on link "Add New" at bounding box center [782, 38] width 72 height 22
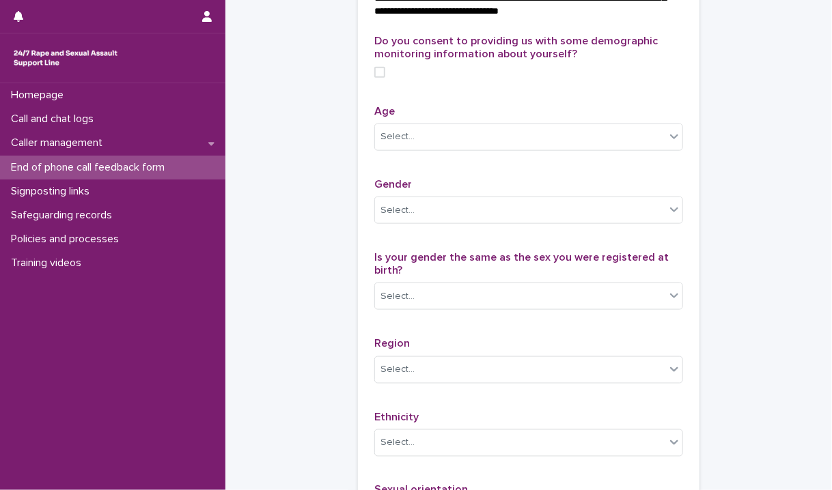
scroll to position [551, 0]
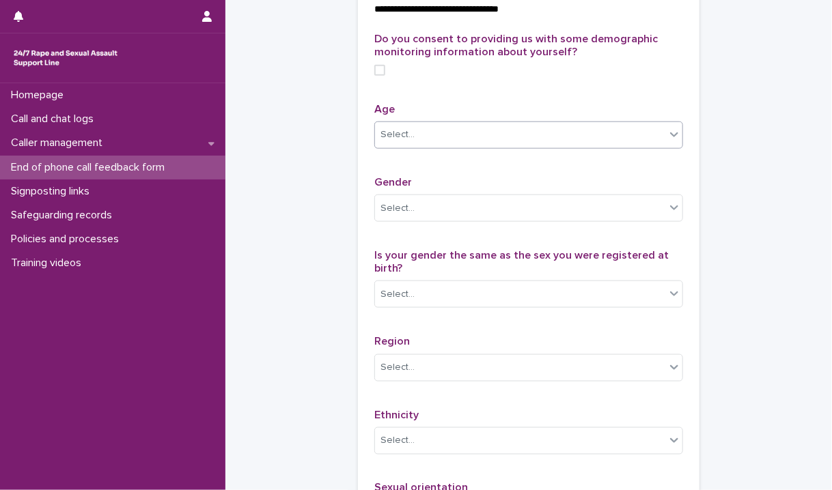
drag, startPoint x: 376, startPoint y: 94, endPoint x: 422, endPoint y: 165, distance: 84.5
click at [422, 165] on div "Do you consent to providing us with some demographic monitoring information abo…" at bounding box center [528, 322] width 309 height 579
click at [422, 146] on div "Select..." at bounding box center [520, 135] width 290 height 23
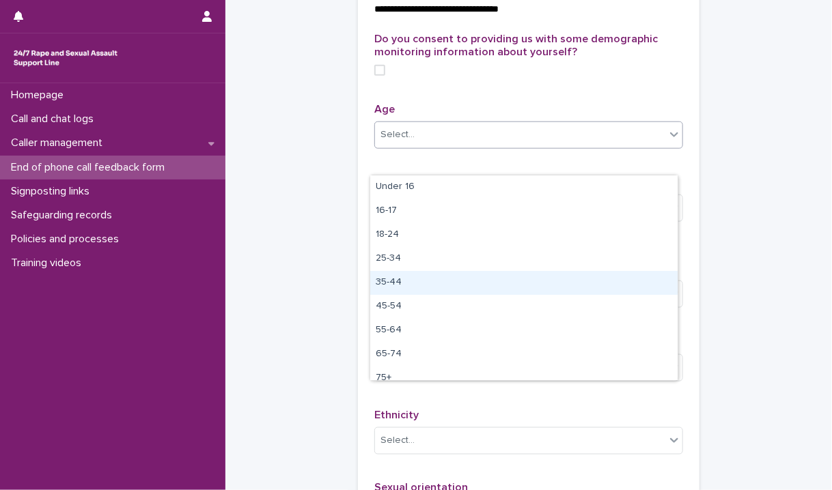
click at [410, 278] on div "35-44" at bounding box center [523, 283] width 307 height 24
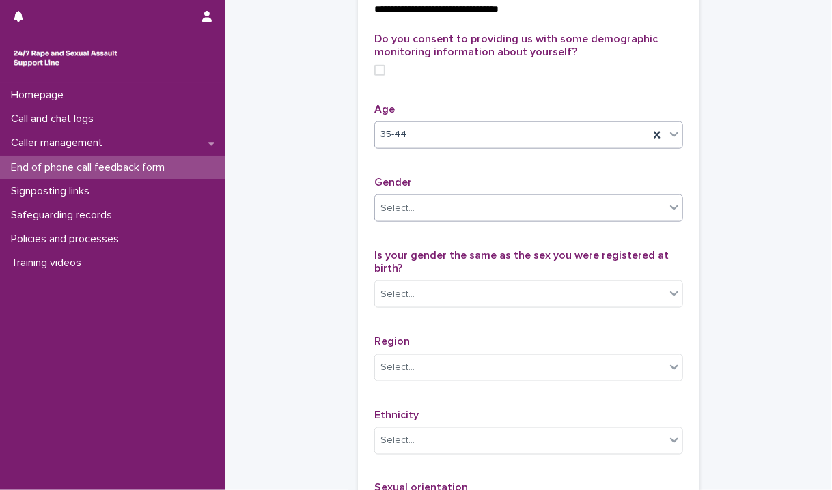
click at [418, 220] on div "Select..." at bounding box center [520, 208] width 290 height 23
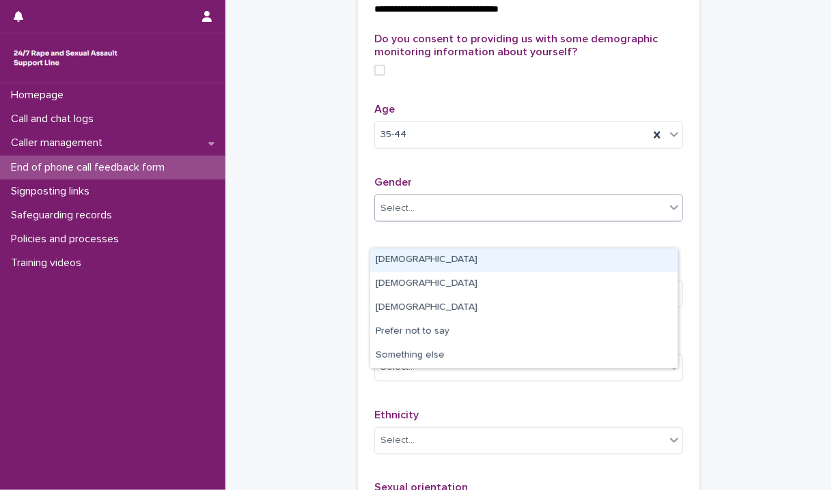
click at [407, 263] on div "[DEMOGRAPHIC_DATA]" at bounding box center [523, 261] width 307 height 24
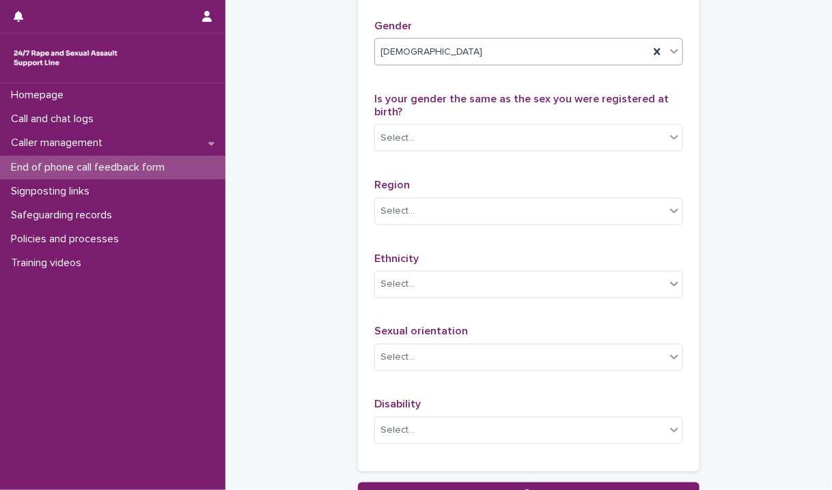
scroll to position [710, 0]
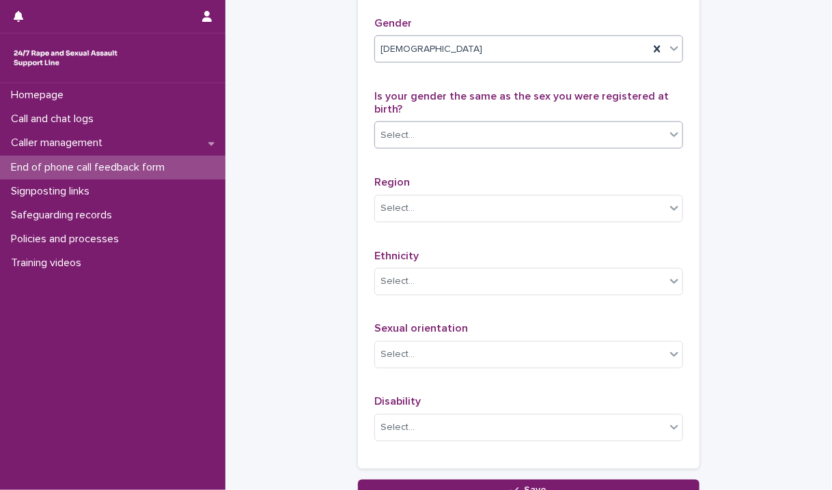
click at [537, 147] on div "Select..." at bounding box center [520, 135] width 290 height 23
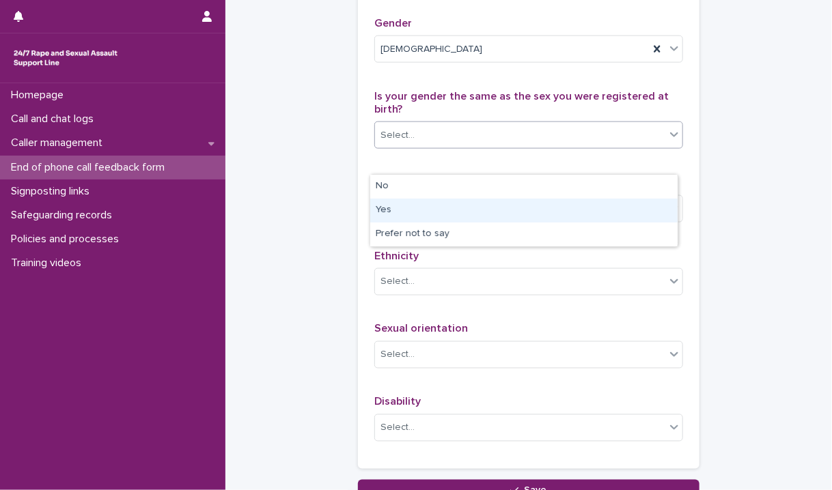
click at [426, 207] on div "Yes" at bounding box center [523, 211] width 307 height 24
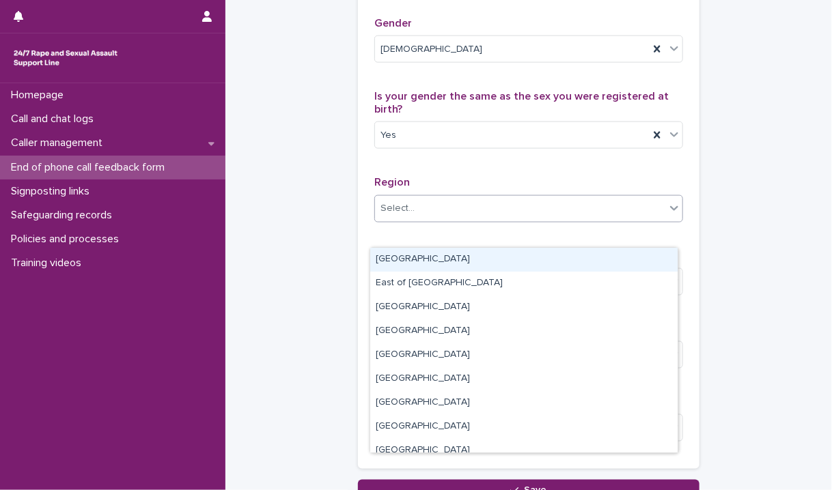
click at [421, 220] on div "Select..." at bounding box center [520, 208] width 290 height 23
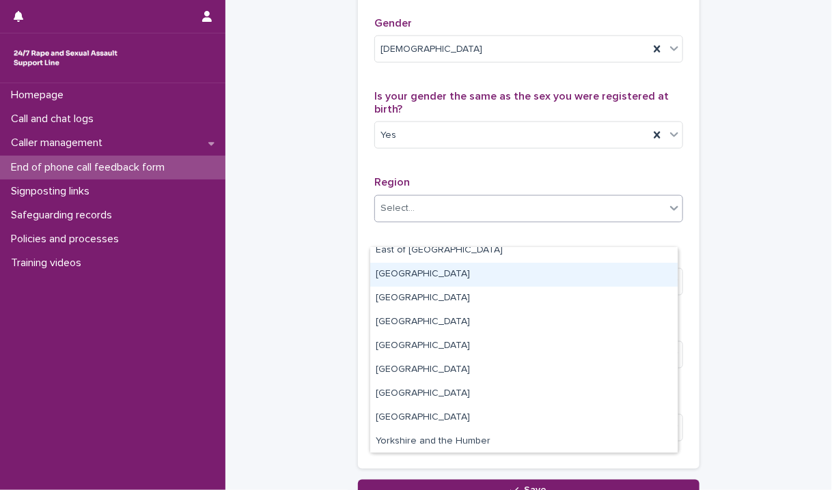
scroll to position [0, 0]
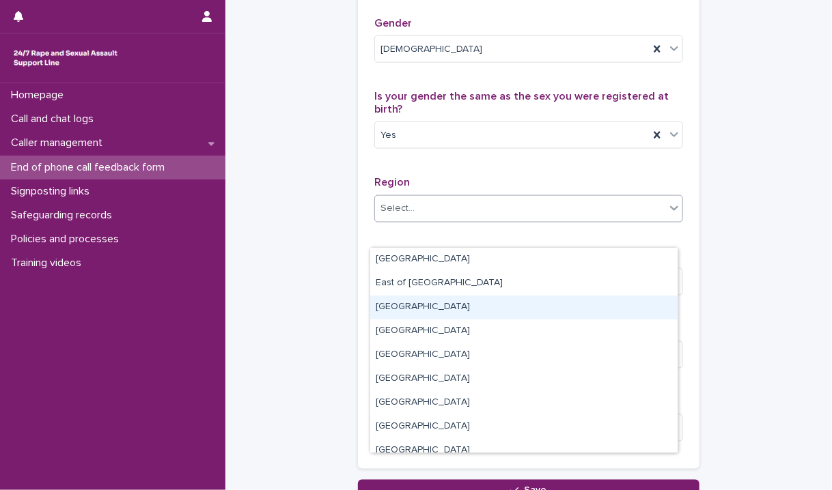
click at [451, 314] on div "[GEOGRAPHIC_DATA]" at bounding box center [523, 308] width 307 height 24
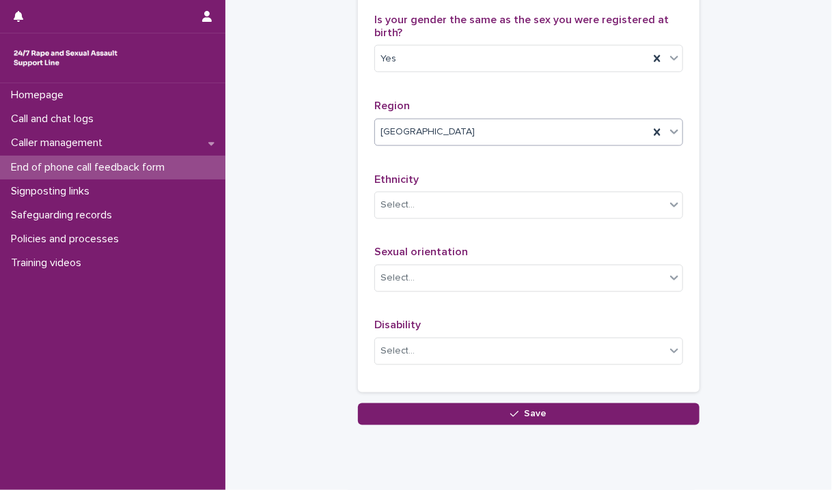
scroll to position [853, 0]
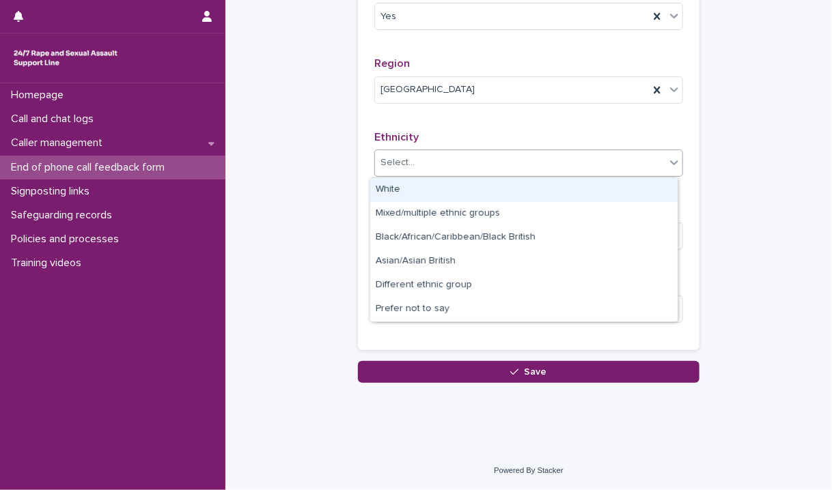
click at [464, 154] on div "Select..." at bounding box center [520, 163] width 290 height 23
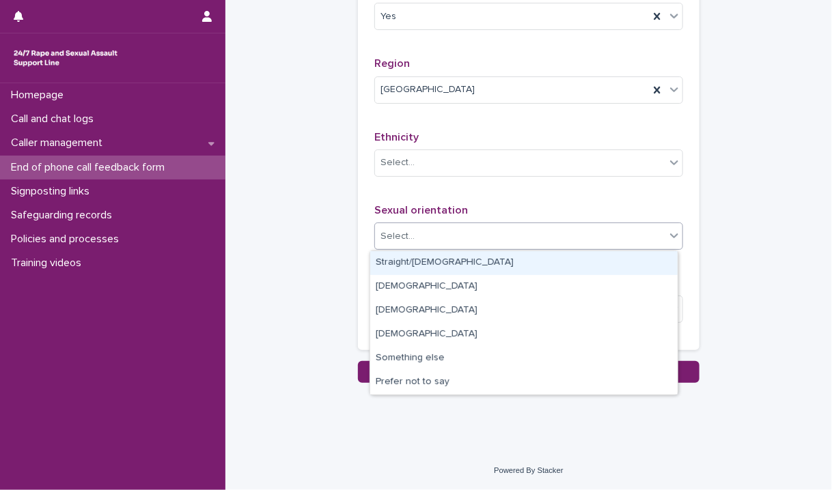
click at [438, 236] on div "Select..." at bounding box center [520, 236] width 290 height 23
click at [429, 264] on div "Straight/heterosexual" at bounding box center [523, 263] width 307 height 24
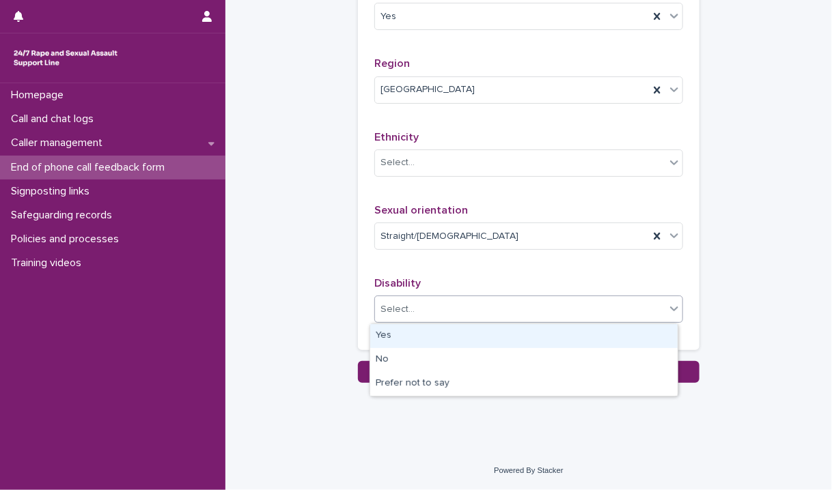
click at [419, 317] on div "Select..." at bounding box center [520, 309] width 290 height 23
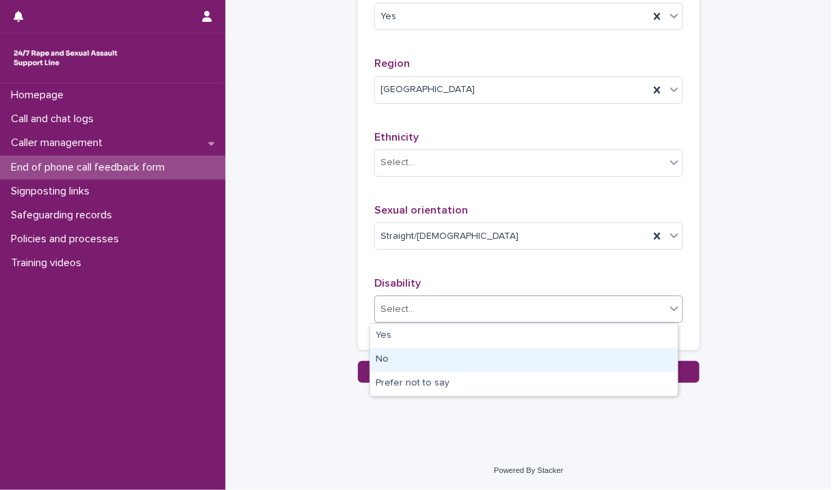
click at [401, 350] on div "No" at bounding box center [523, 360] width 307 height 24
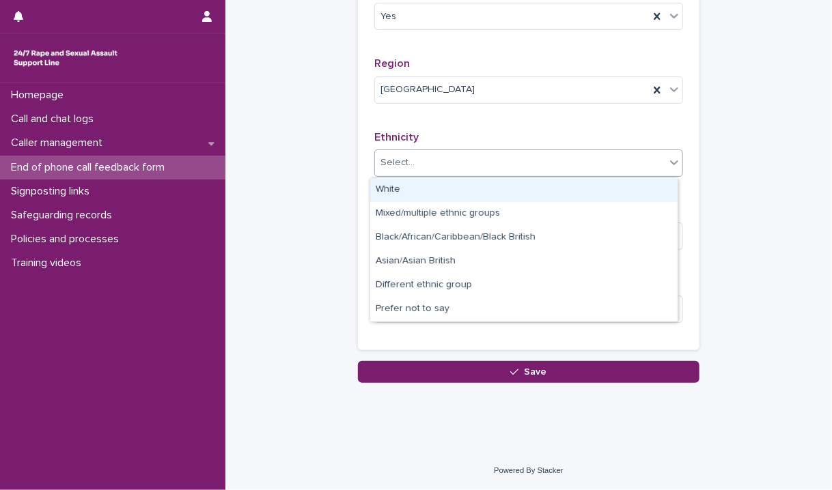
click at [435, 170] on div "Select..." at bounding box center [520, 163] width 290 height 23
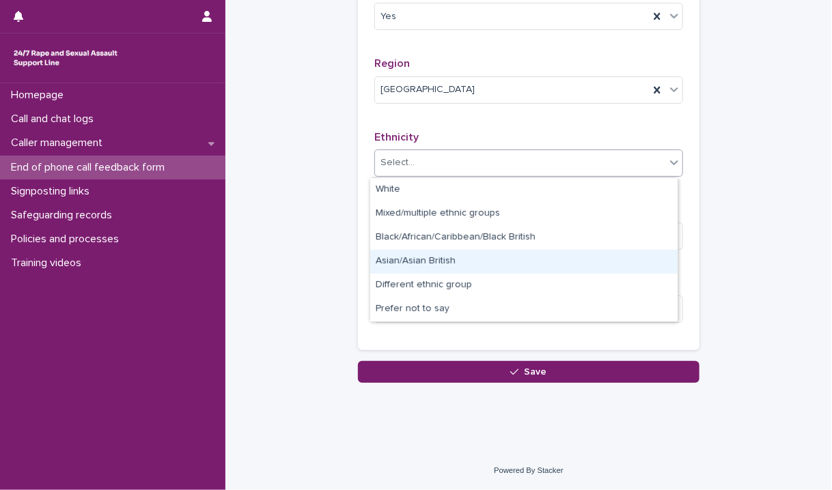
click at [421, 253] on div "Asian/Asian British" at bounding box center [523, 262] width 307 height 24
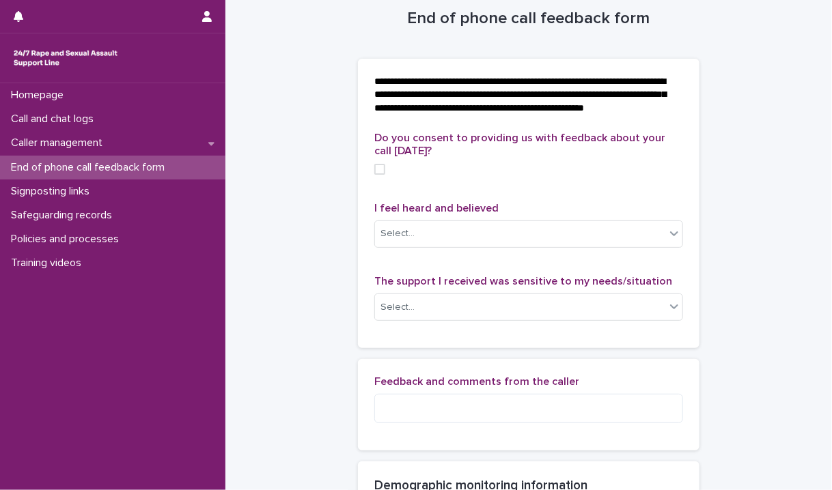
scroll to position [0, 0]
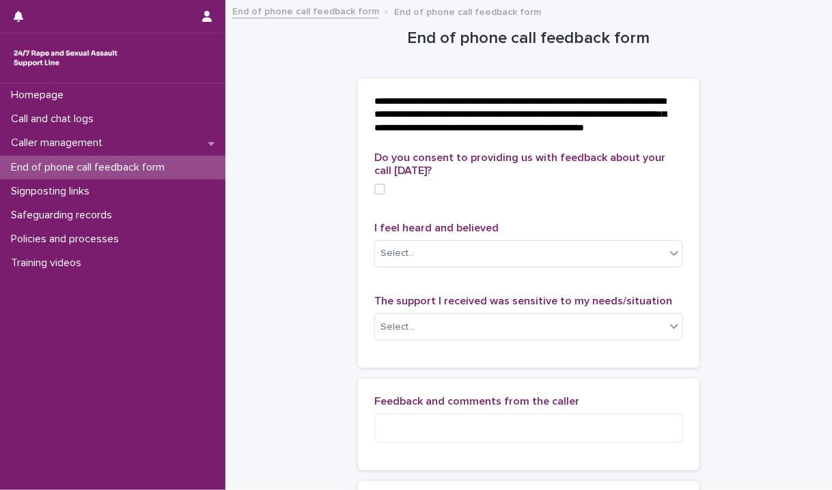
click at [377, 195] on span at bounding box center [379, 189] width 11 height 11
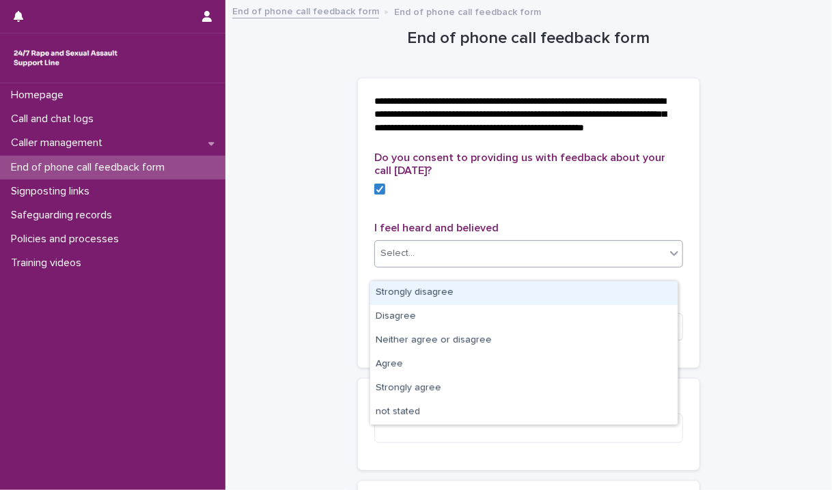
click at [440, 265] on div "Select..." at bounding box center [520, 253] width 290 height 23
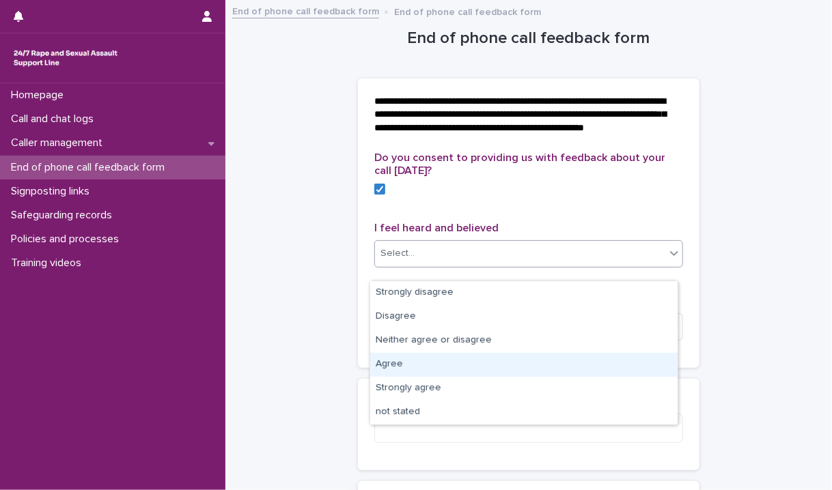
click at [434, 365] on div "Agree" at bounding box center [523, 365] width 307 height 24
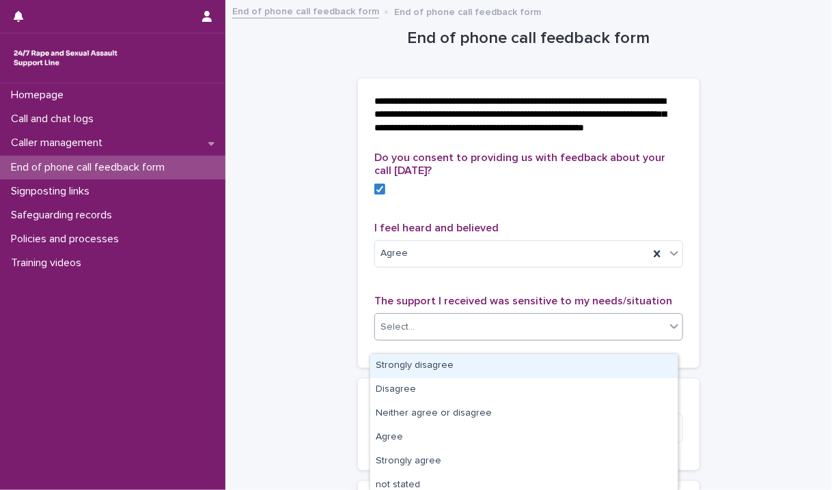
click at [421, 339] on div "Select..." at bounding box center [520, 327] width 290 height 23
click at [412, 372] on div "Strongly disagree" at bounding box center [523, 366] width 307 height 24
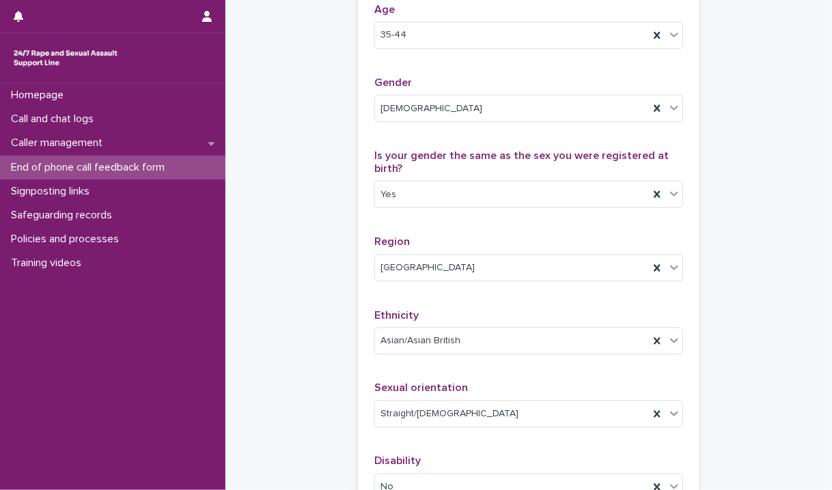
scroll to position [853, 0]
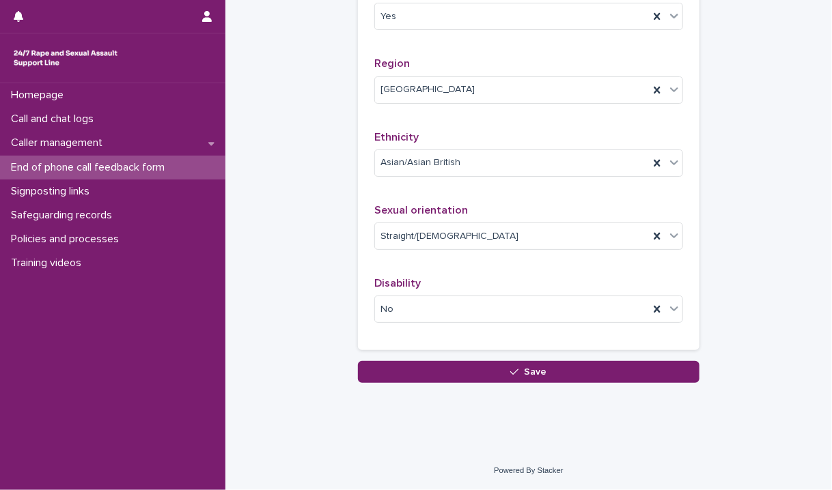
click at [555, 358] on div "**********" at bounding box center [528, 6] width 341 height 709
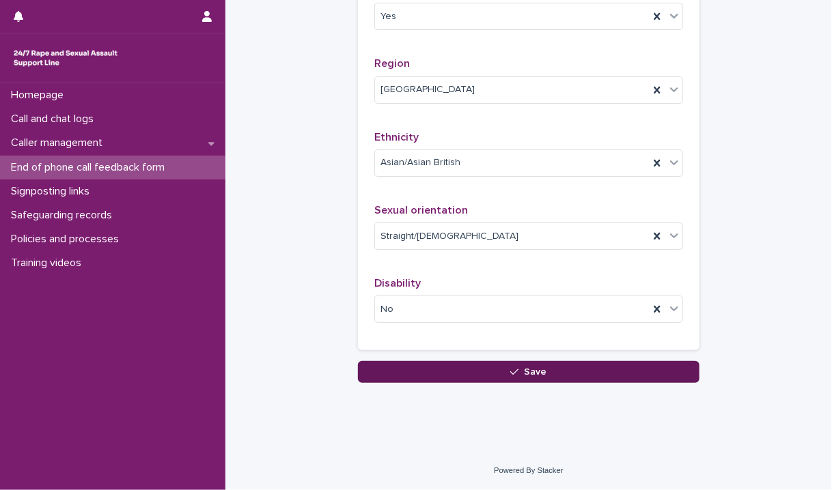
click at [493, 376] on button "Save" at bounding box center [528, 372] width 341 height 22
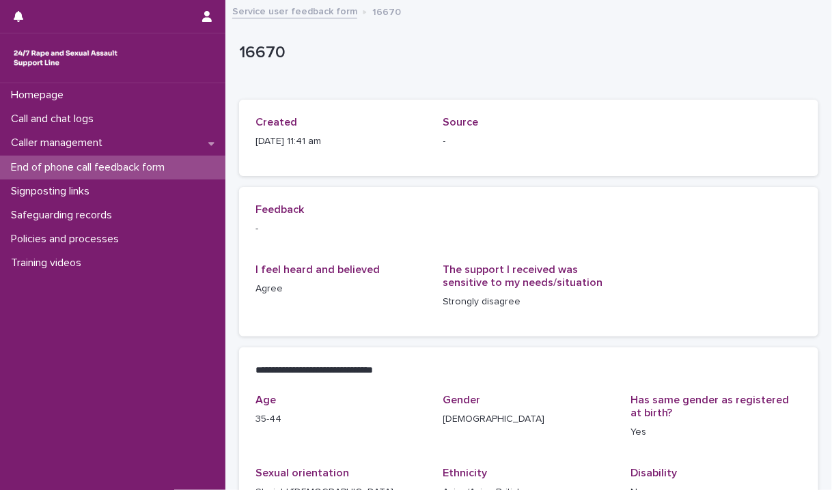
click at [298, 9] on link "Service user feedback form" at bounding box center [294, 11] width 125 height 16
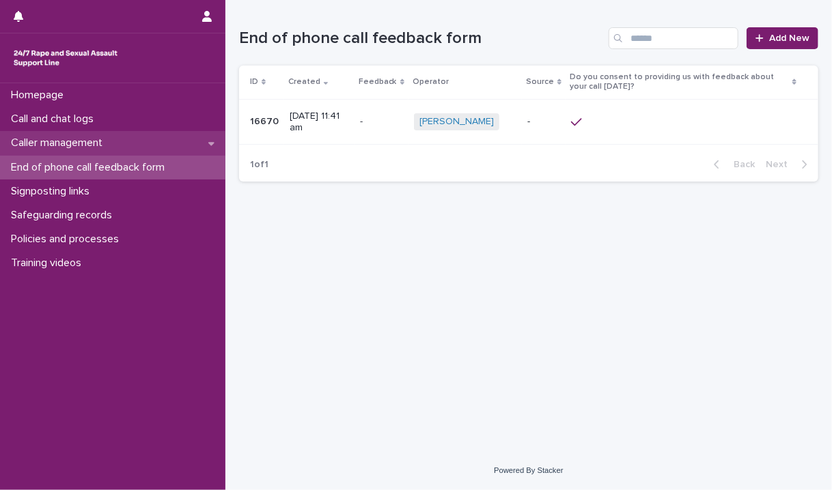
click at [104, 139] on p "Caller management" at bounding box center [59, 143] width 108 height 13
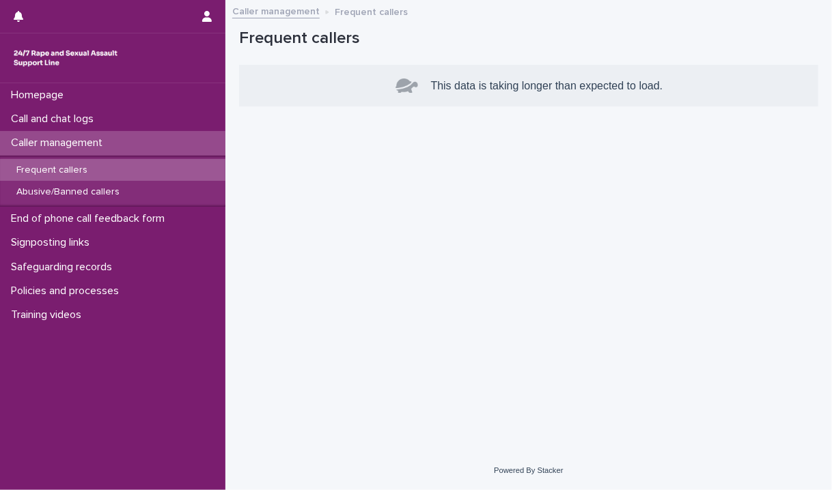
click at [488, 246] on div "Loading... Saving… Loading... Saving… Frequent callers This data is taking long…" at bounding box center [528, 209] width 593 height 416
